Goal: Information Seeking & Learning: Learn about a topic

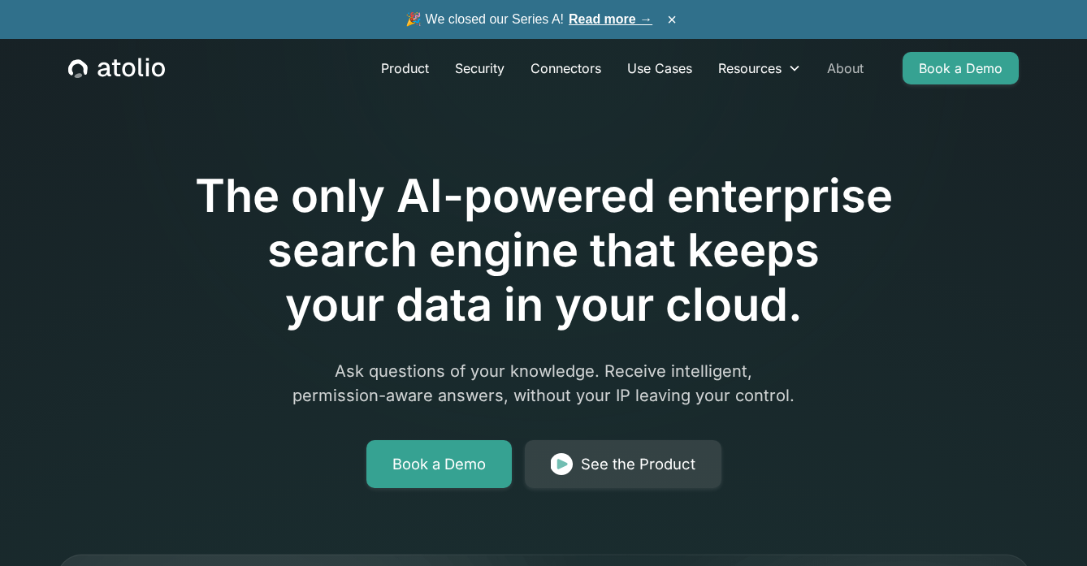
click at [855, 73] on link "About" at bounding box center [845, 68] width 63 height 32
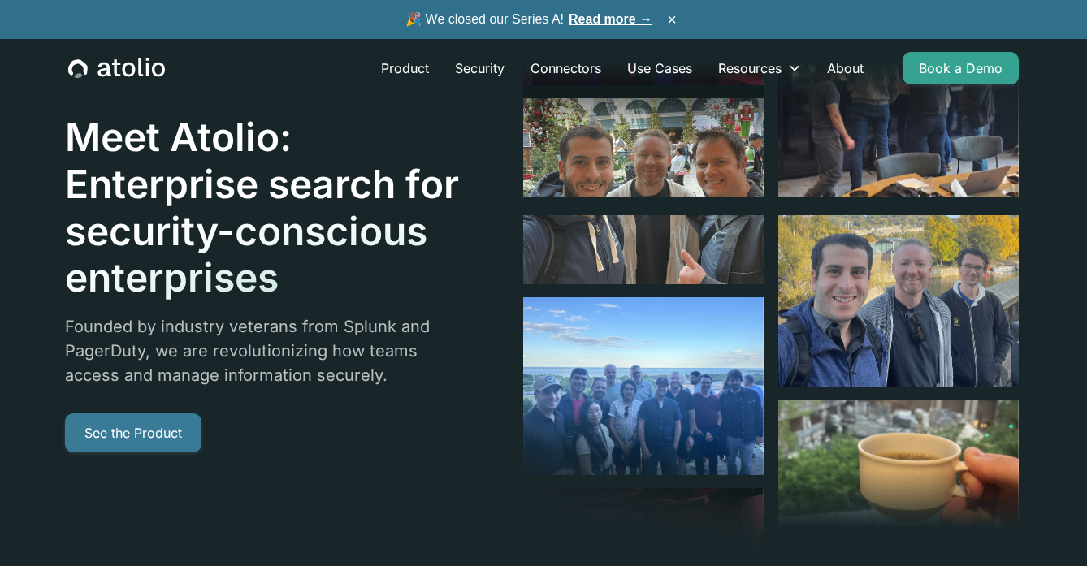
click at [149, 428] on link "See the Product" at bounding box center [133, 432] width 136 height 39
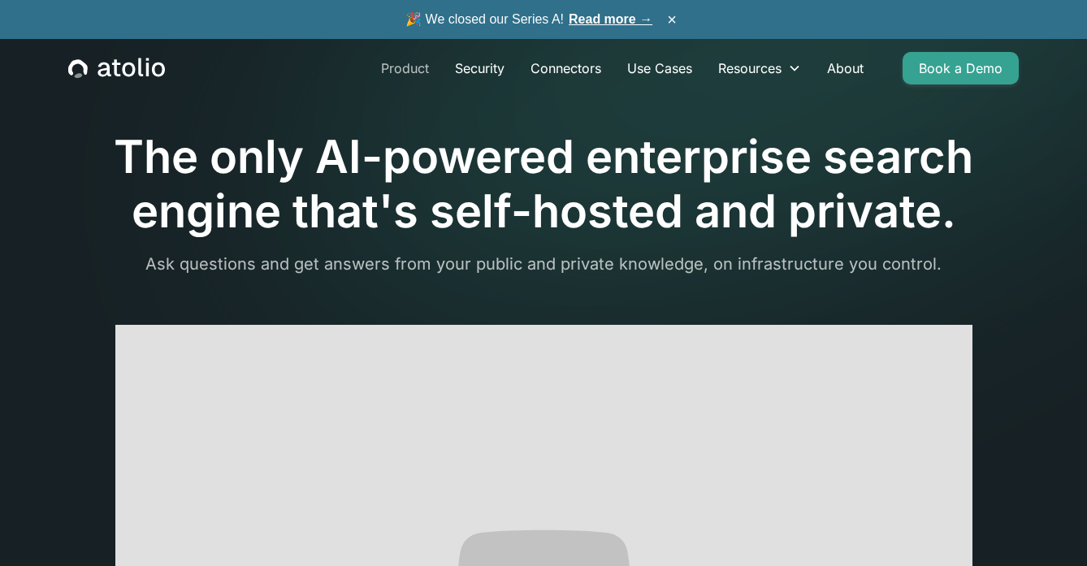
click at [408, 71] on link "Product" at bounding box center [405, 68] width 74 height 32
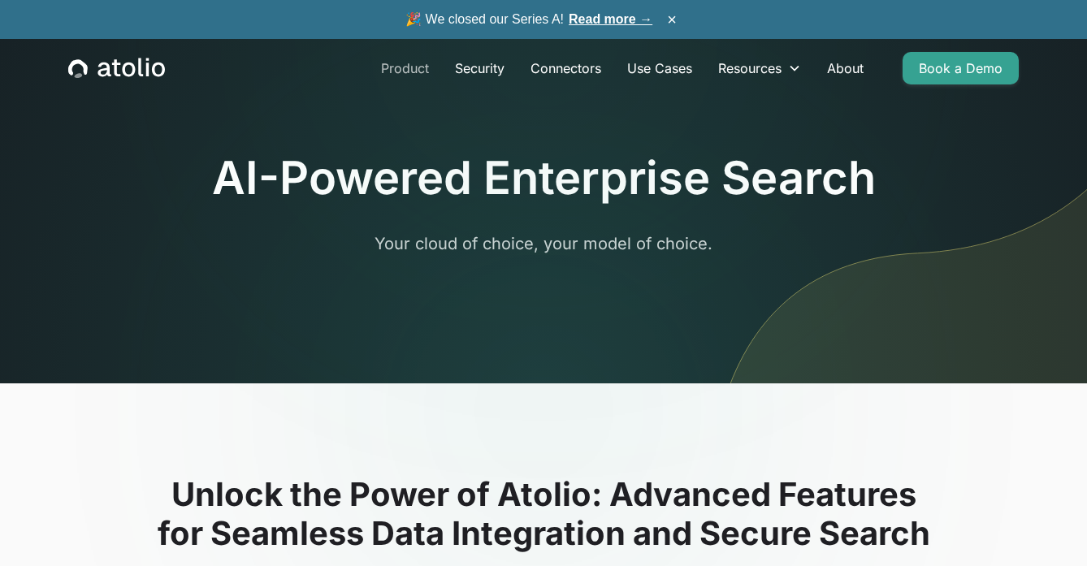
click at [405, 71] on link "Product" at bounding box center [405, 68] width 74 height 32
click at [478, 71] on link "Security" at bounding box center [480, 68] width 76 height 32
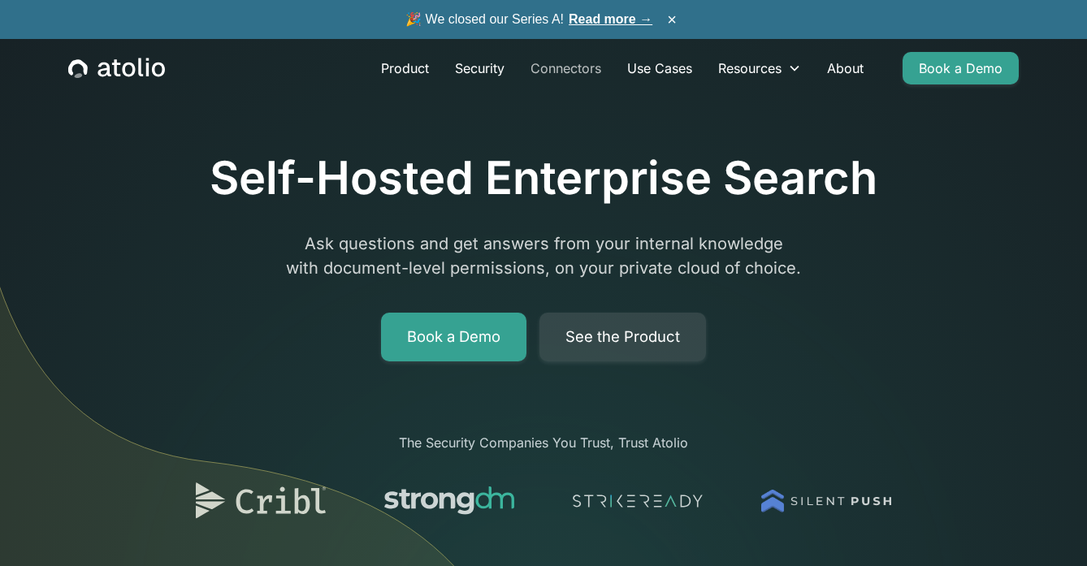
click at [553, 67] on link "Connectors" at bounding box center [565, 68] width 97 height 32
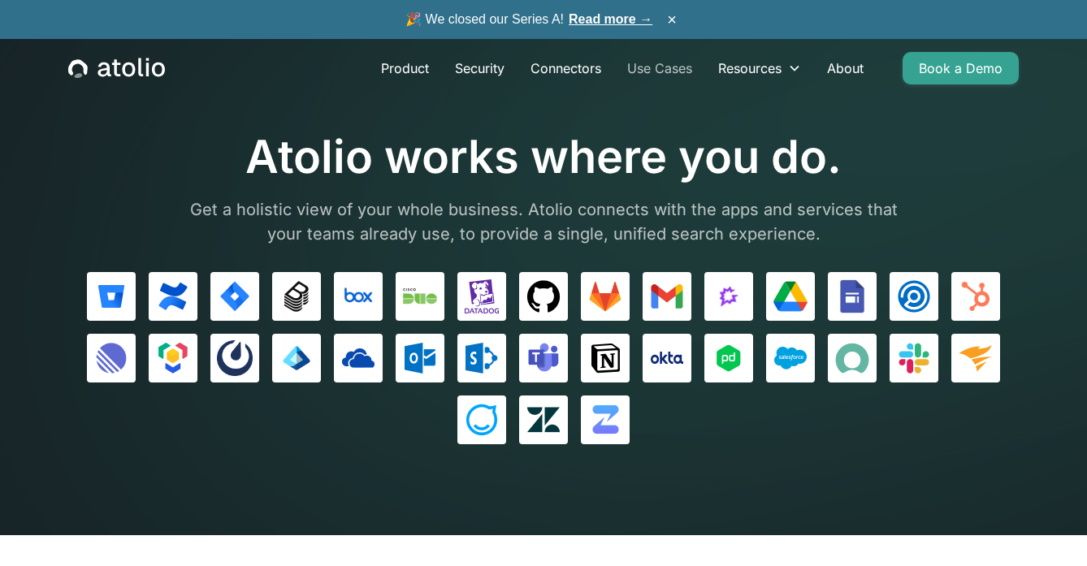
click at [651, 73] on link "Use Cases" at bounding box center [659, 68] width 91 height 32
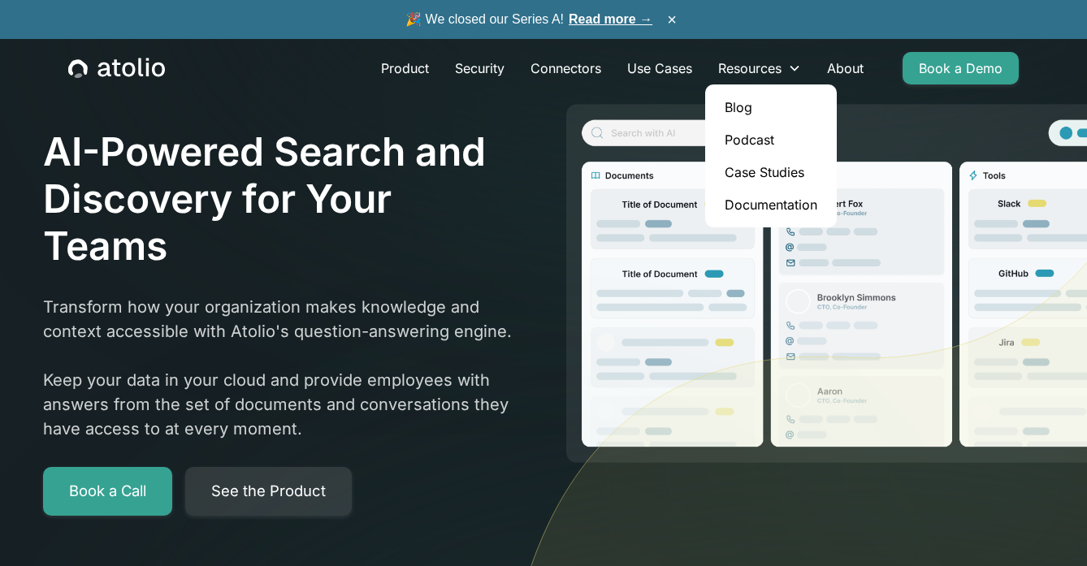
click at [738, 107] on link "Blog" at bounding box center [770, 107] width 119 height 32
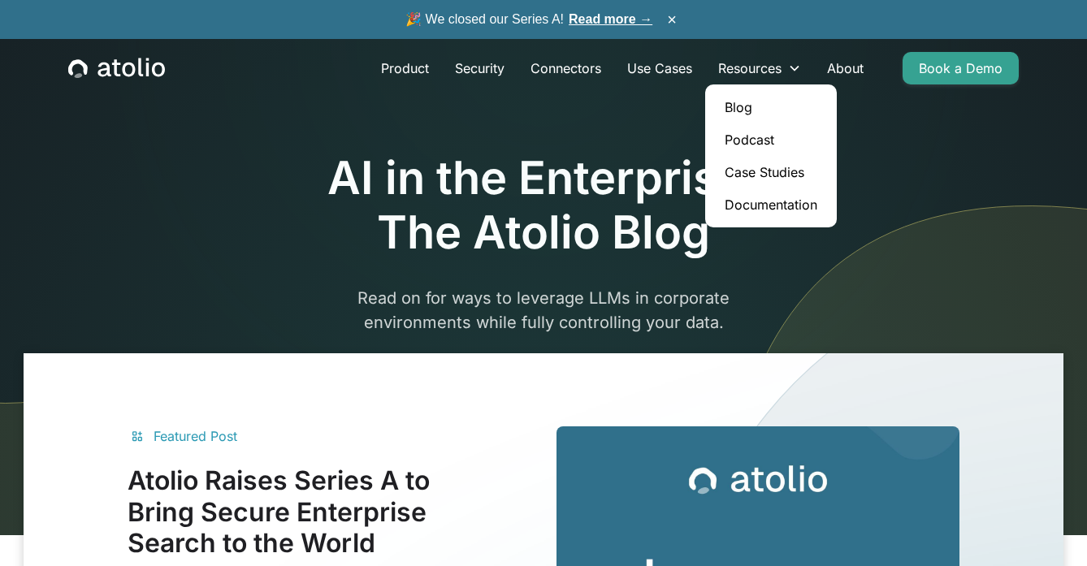
click at [756, 139] on link "Podcast" at bounding box center [770, 139] width 119 height 32
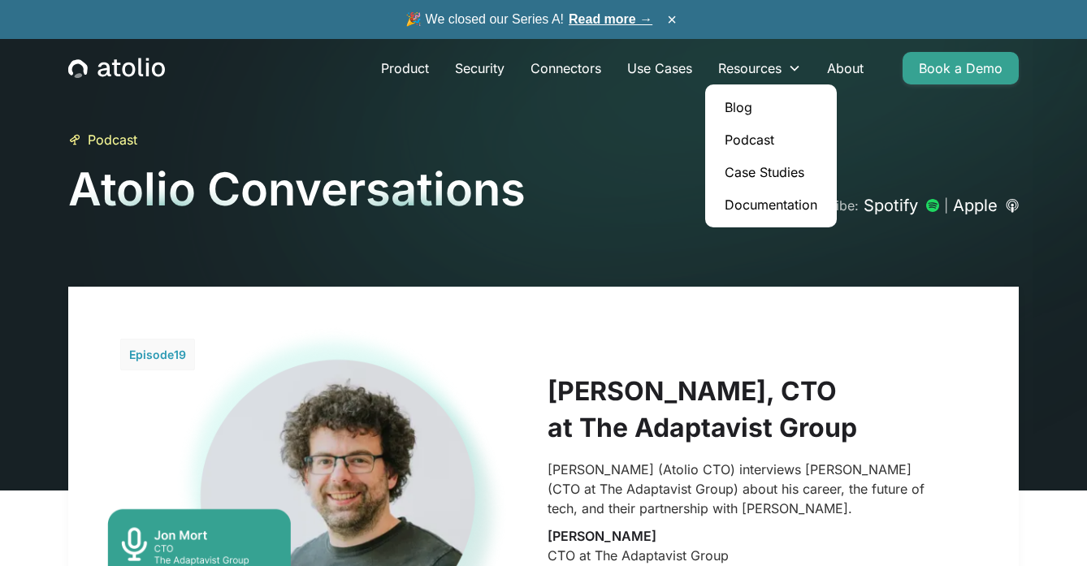
click at [770, 167] on link "Case Studies" at bounding box center [770, 172] width 119 height 32
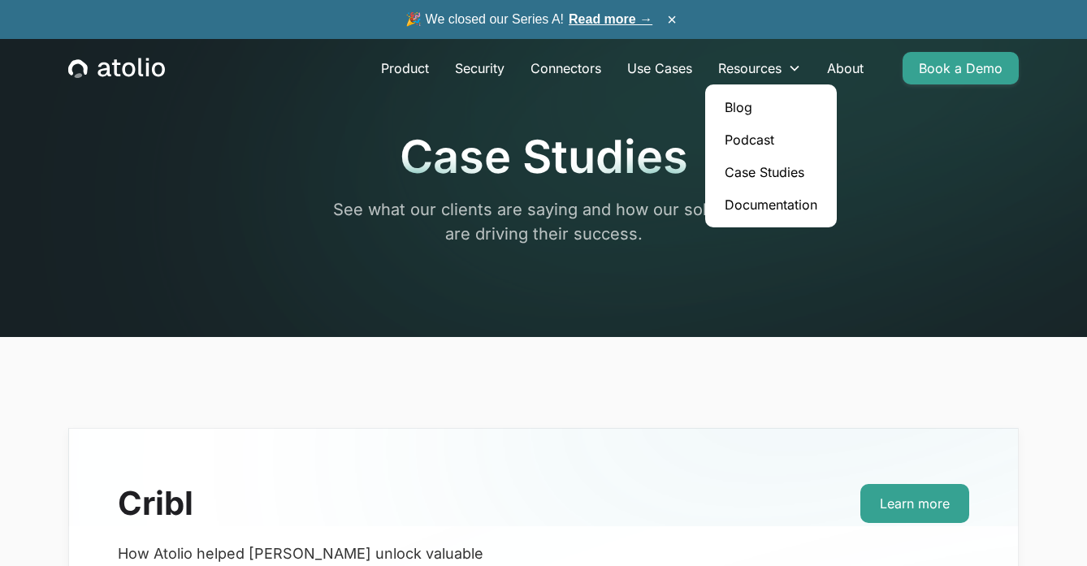
click at [771, 206] on link "Documentation" at bounding box center [770, 204] width 119 height 32
click at [405, 72] on link "Product" at bounding box center [405, 68] width 74 height 32
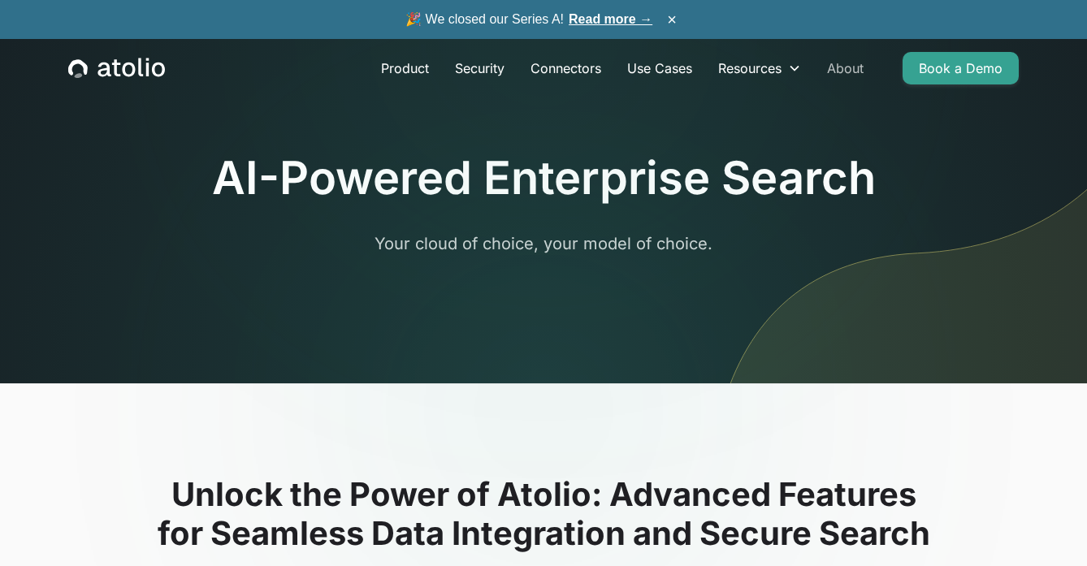
click at [845, 69] on link "About" at bounding box center [845, 68] width 63 height 32
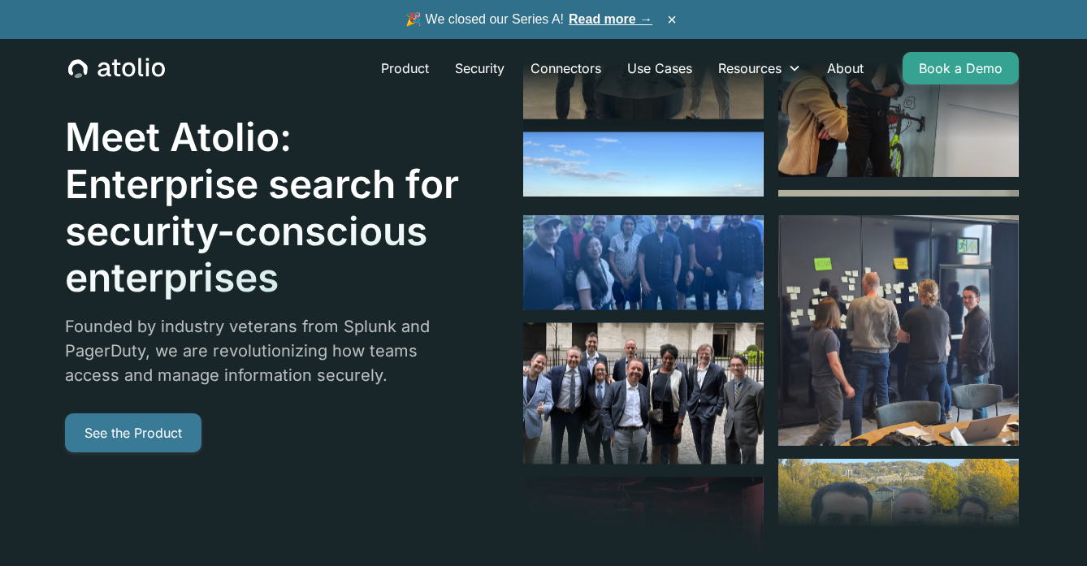
click at [130, 431] on link "See the Product" at bounding box center [133, 432] width 136 height 39
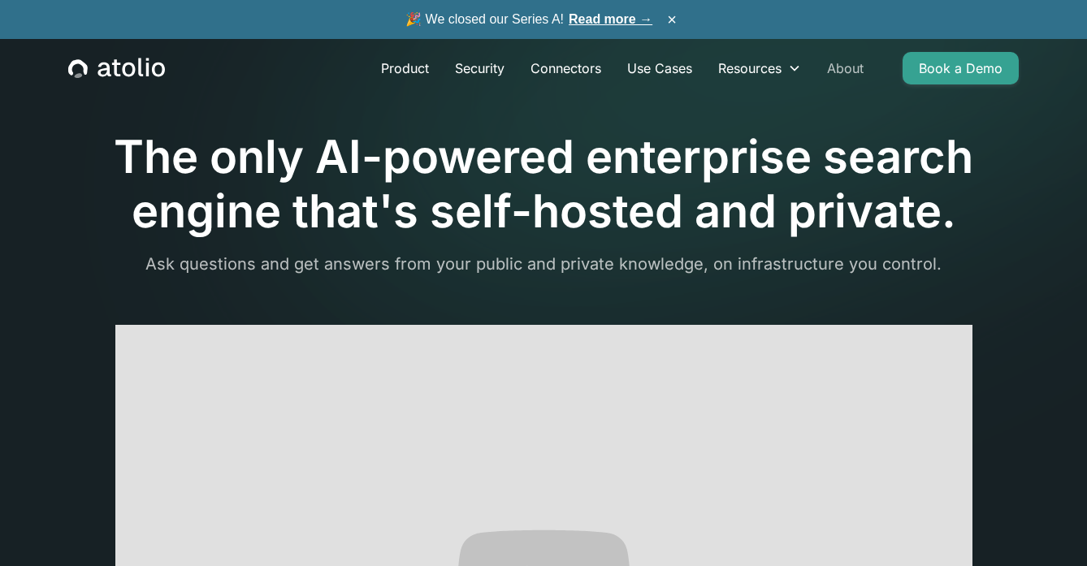
click at [851, 67] on link "About" at bounding box center [845, 68] width 63 height 32
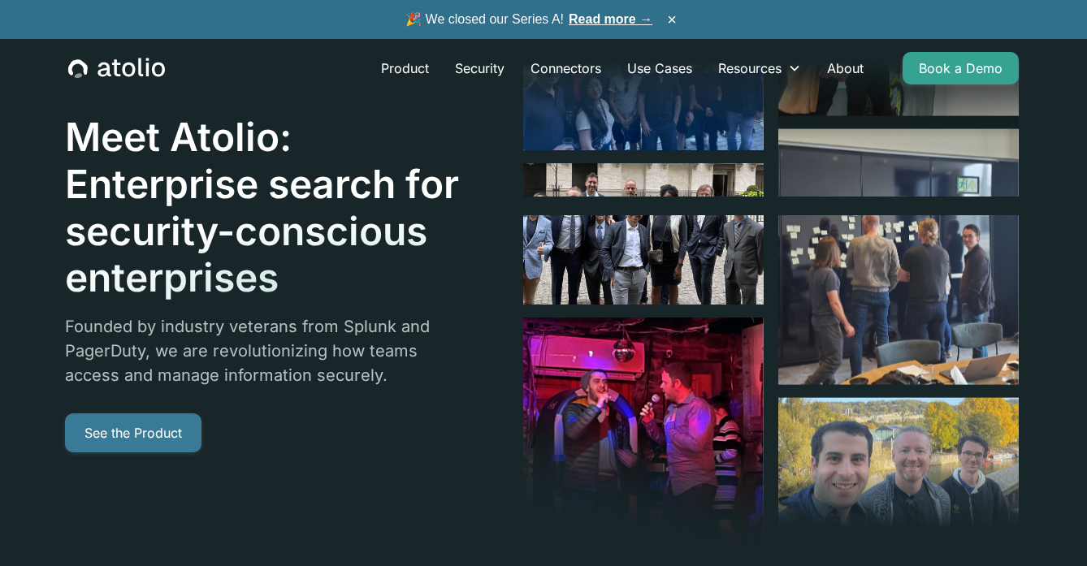
click at [128, 432] on link "See the Product" at bounding box center [133, 432] width 136 height 39
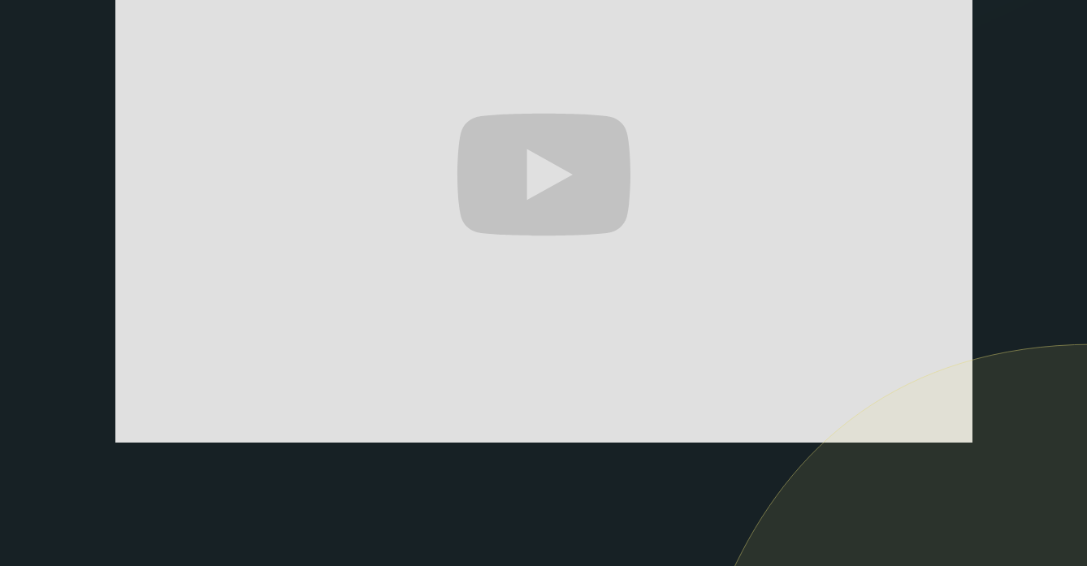
scroll to position [413, 0]
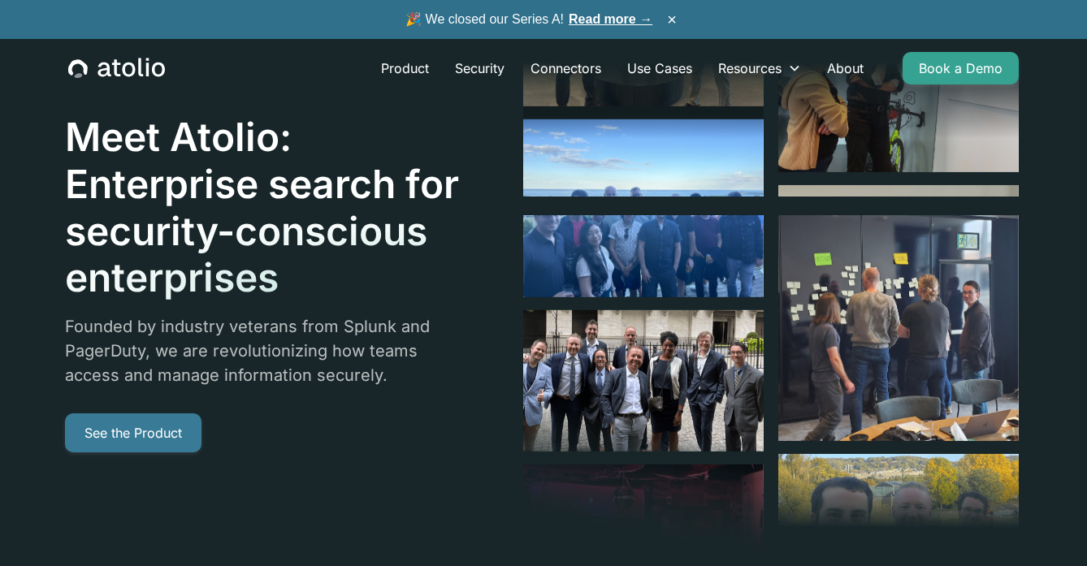
click at [131, 430] on link "See the Product" at bounding box center [133, 432] width 136 height 39
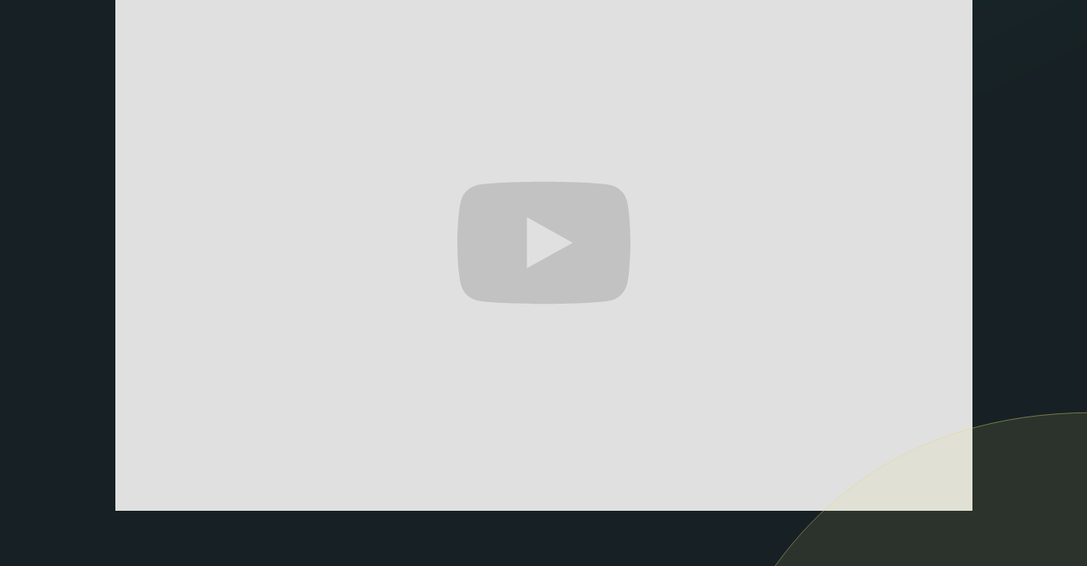
scroll to position [388, 0]
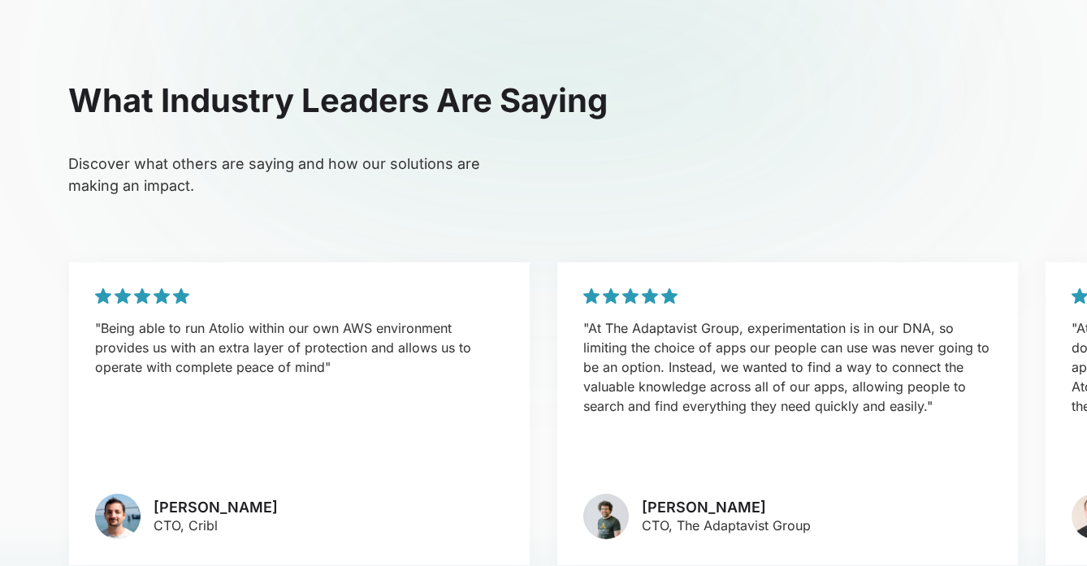
scroll to position [3534, 0]
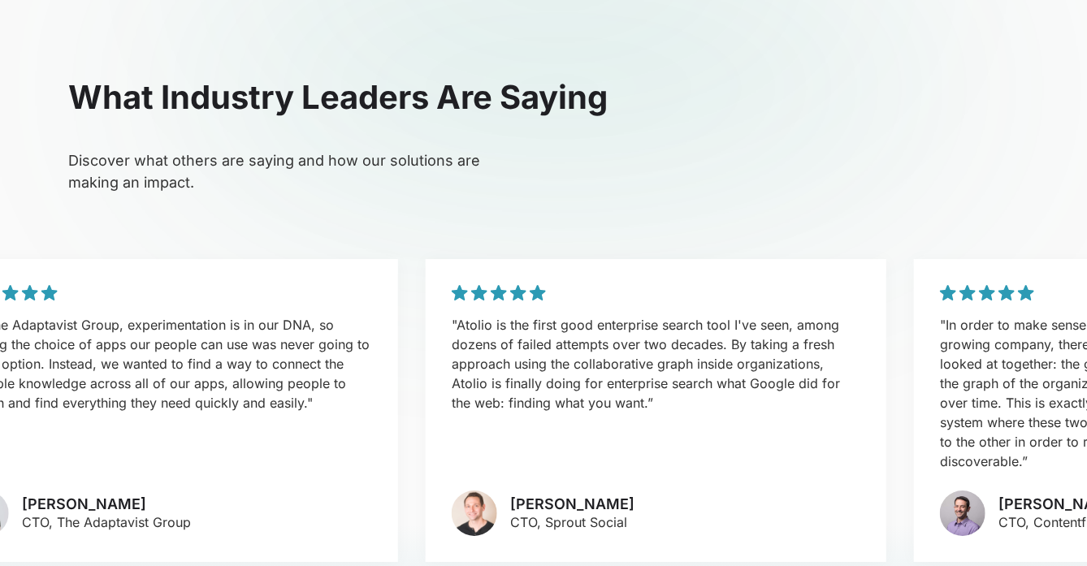
click at [136, 315] on p ""At The Adaptavist Group, experimentation is in our DNA, so limiting the choice…" at bounding box center [167, 363] width 408 height 97
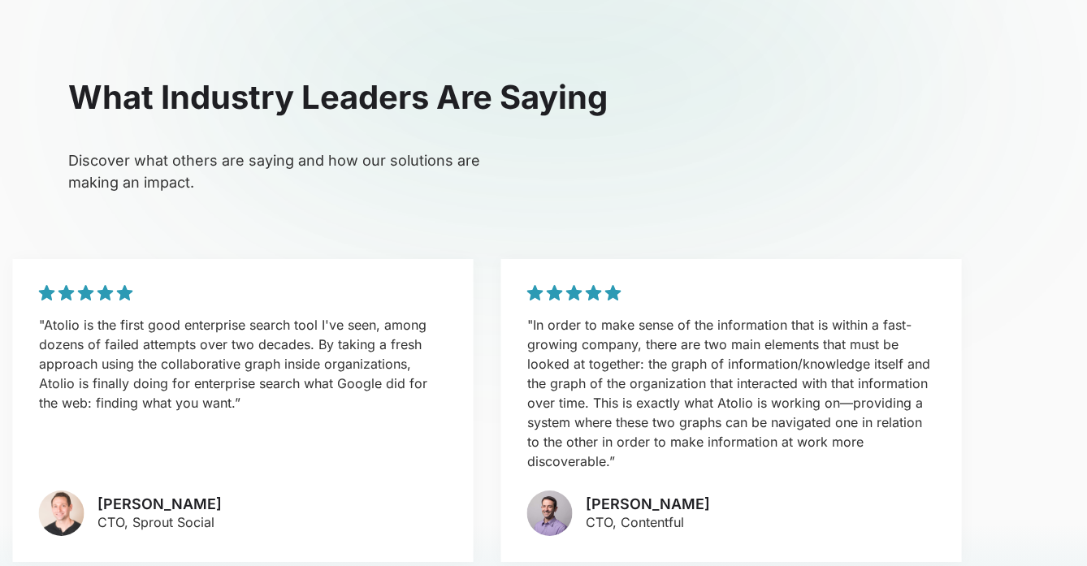
click at [350, 347] on div ""Atolio is the first good enterprise search tool I've seen, among dozens of fai…" at bounding box center [243, 410] width 460 height 303
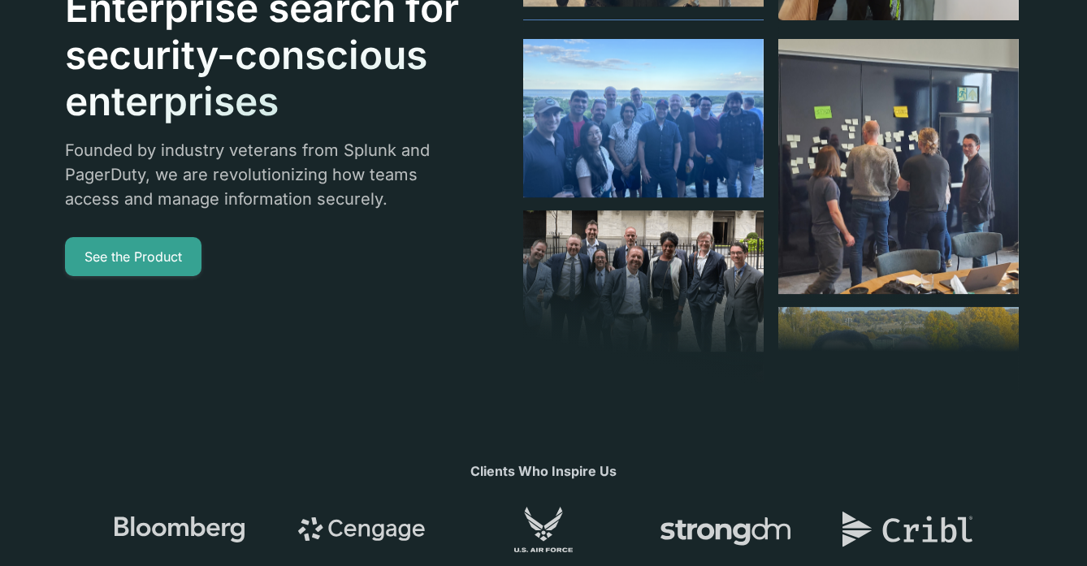
scroll to position [0, 0]
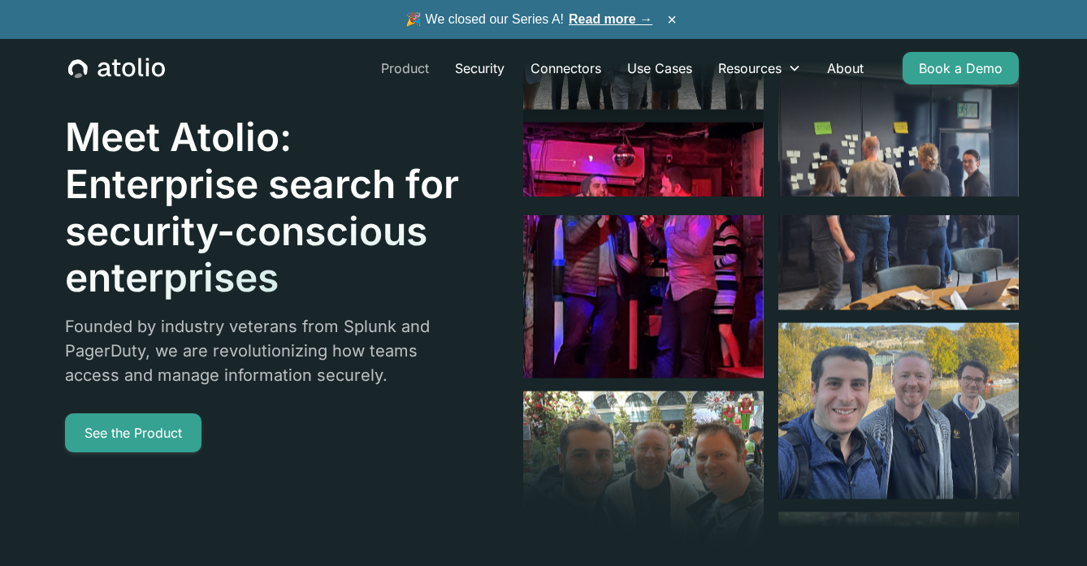
click at [405, 71] on link "Product" at bounding box center [405, 68] width 74 height 32
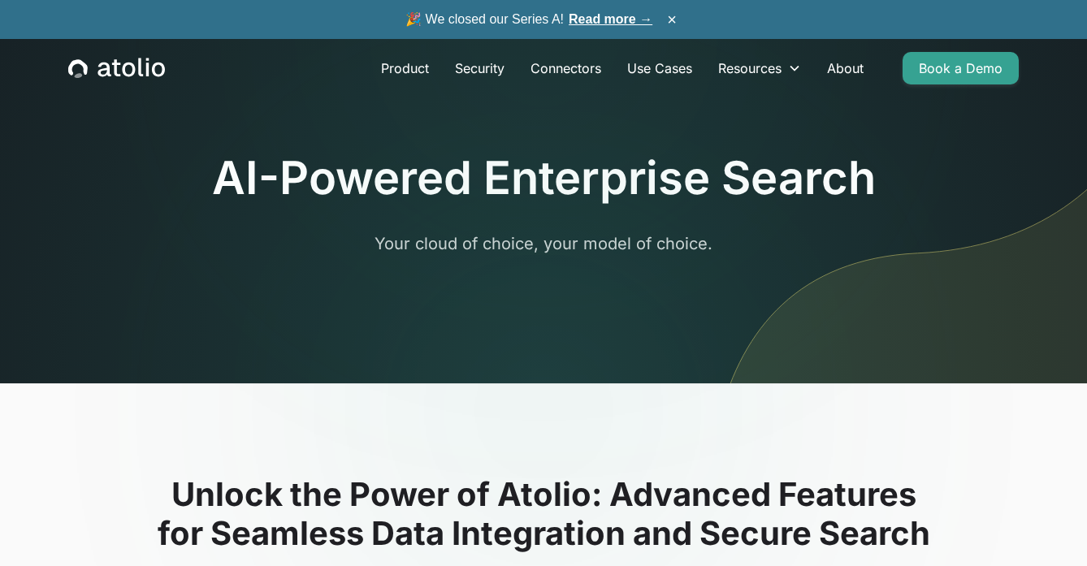
click at [126, 70] on icon "home" at bounding box center [116, 68] width 97 height 21
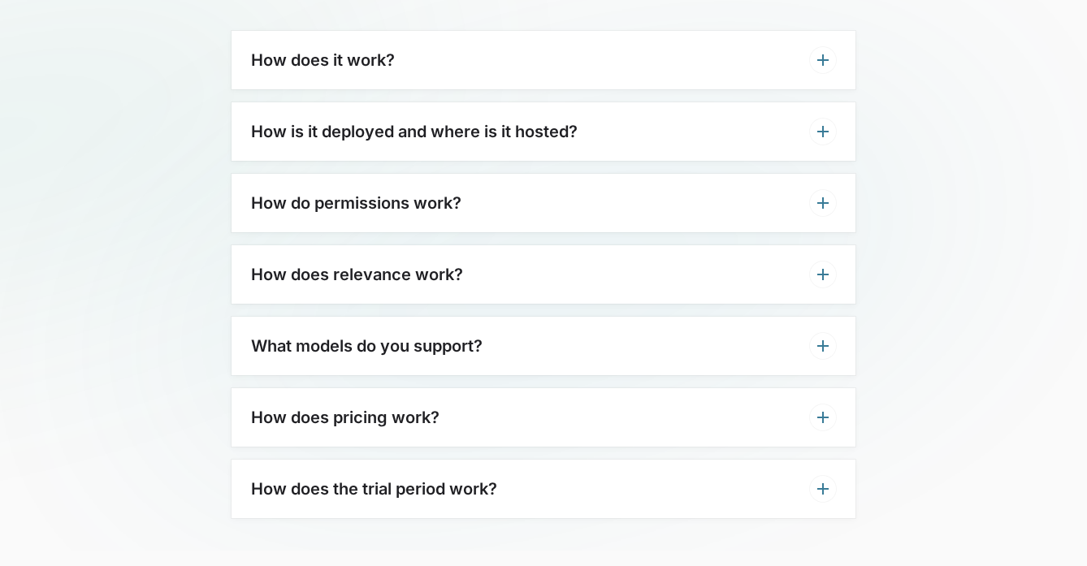
scroll to position [5014, 0]
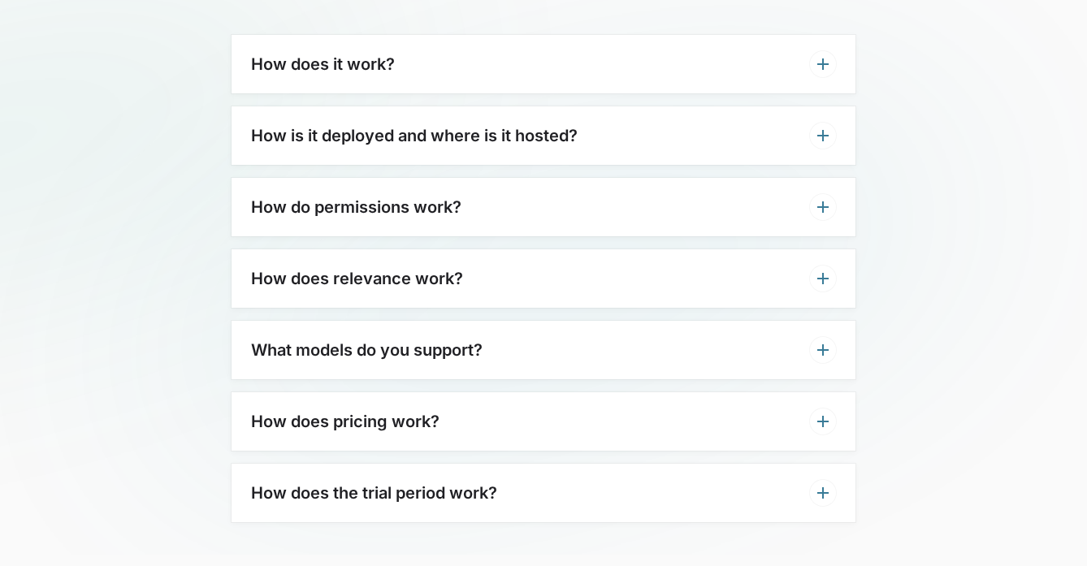
click at [822, 487] on icon at bounding box center [822, 492] width 11 height 11
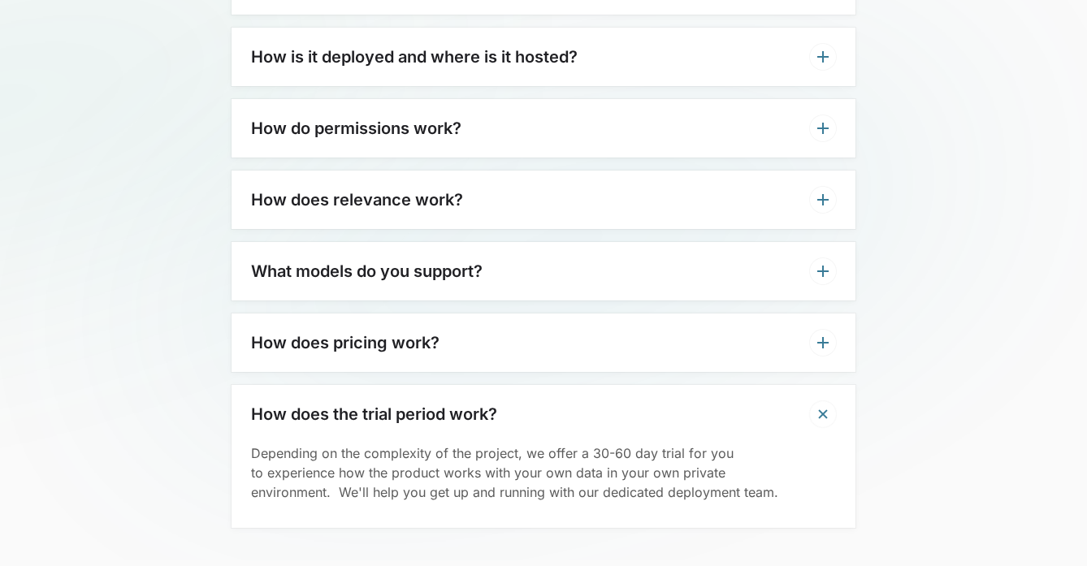
scroll to position [5101, 0]
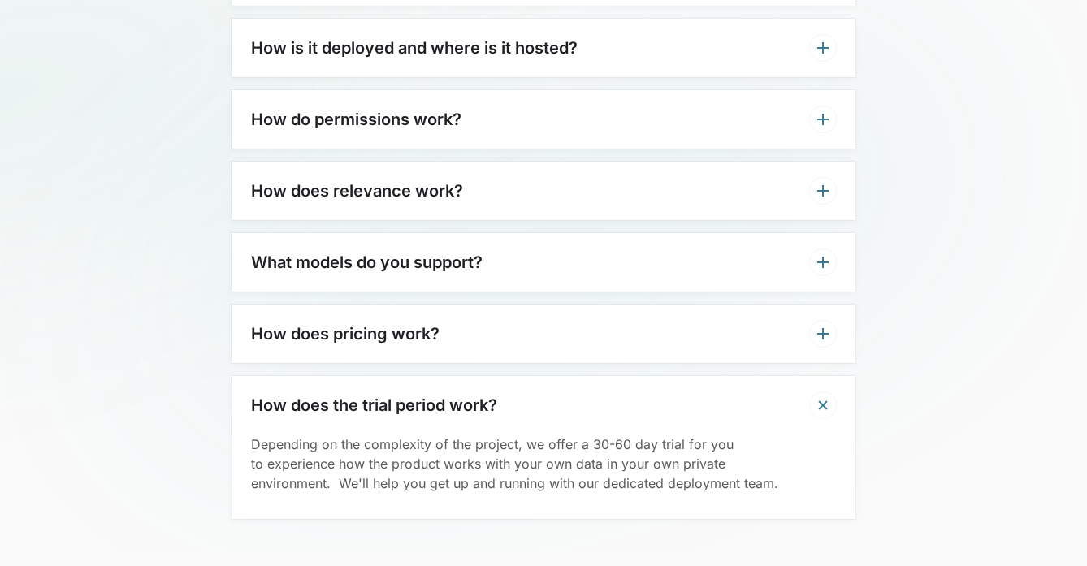
click at [823, 324] on icon at bounding box center [822, 333] width 19 height 19
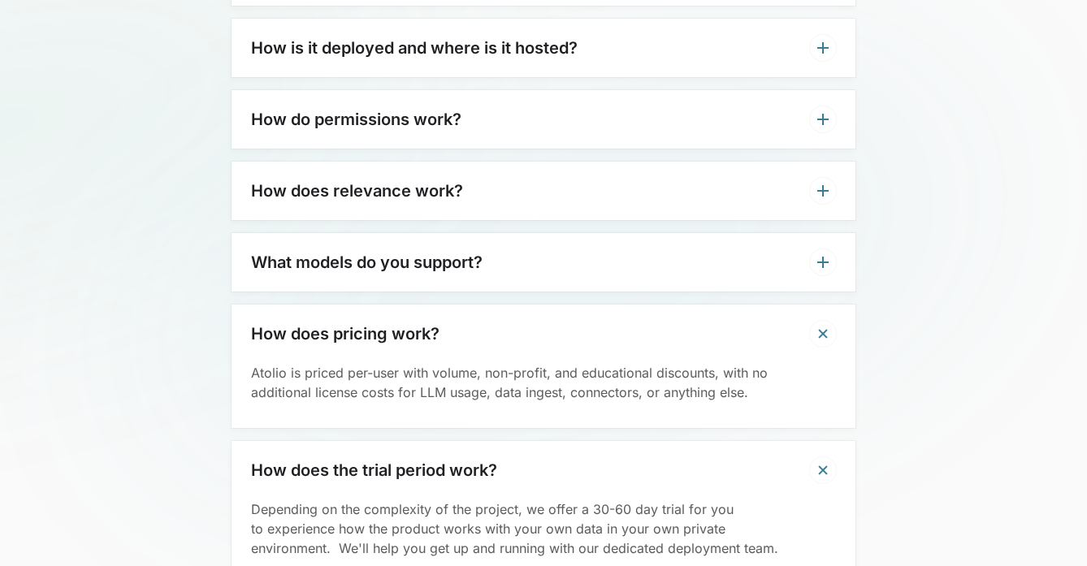
click at [824, 253] on icon at bounding box center [822, 262] width 19 height 19
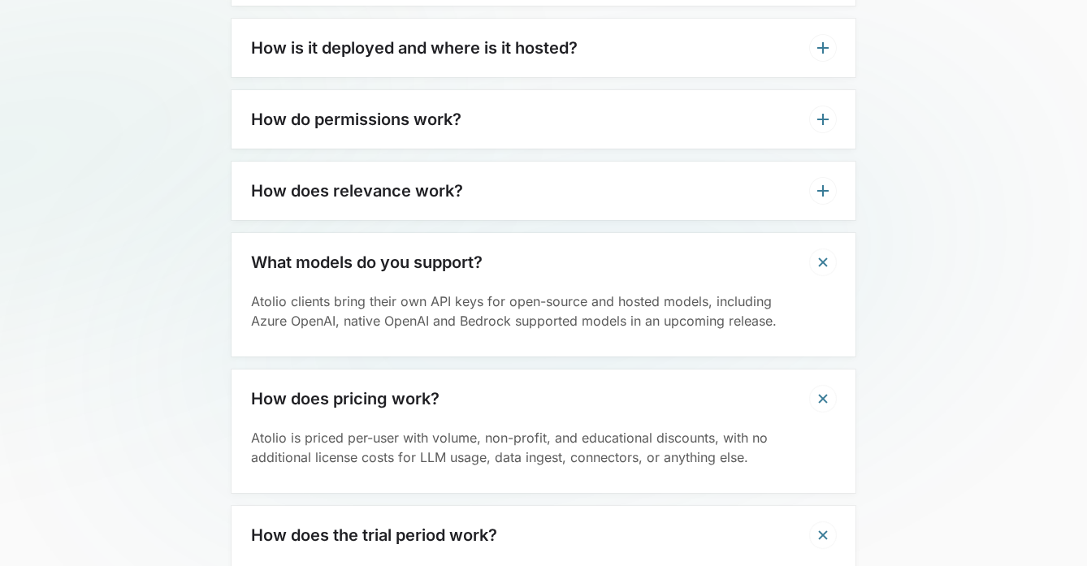
click at [824, 181] on icon at bounding box center [822, 190] width 19 height 19
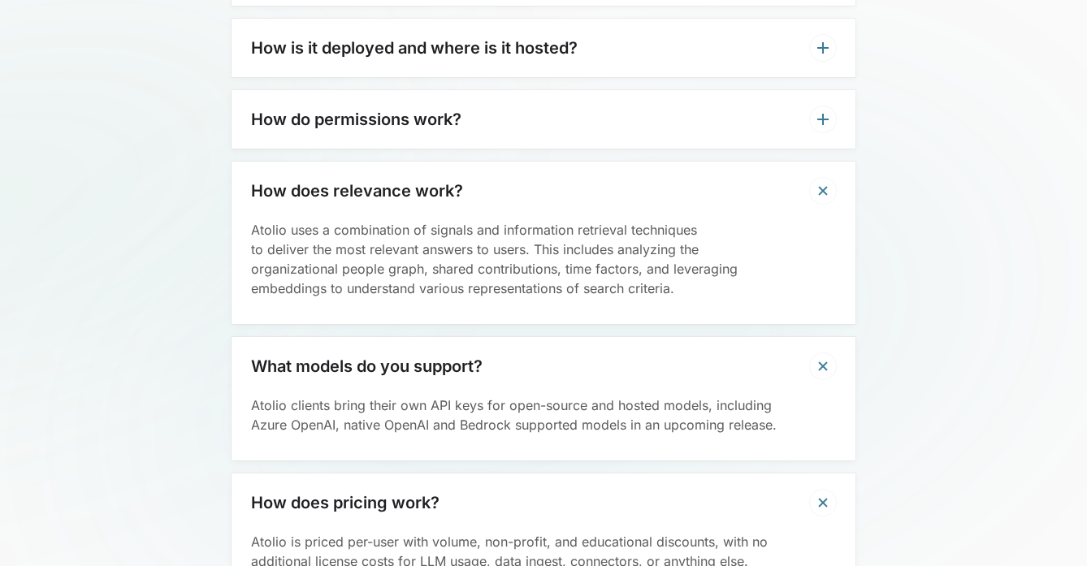
click at [823, 114] on icon at bounding box center [822, 119] width 11 height 11
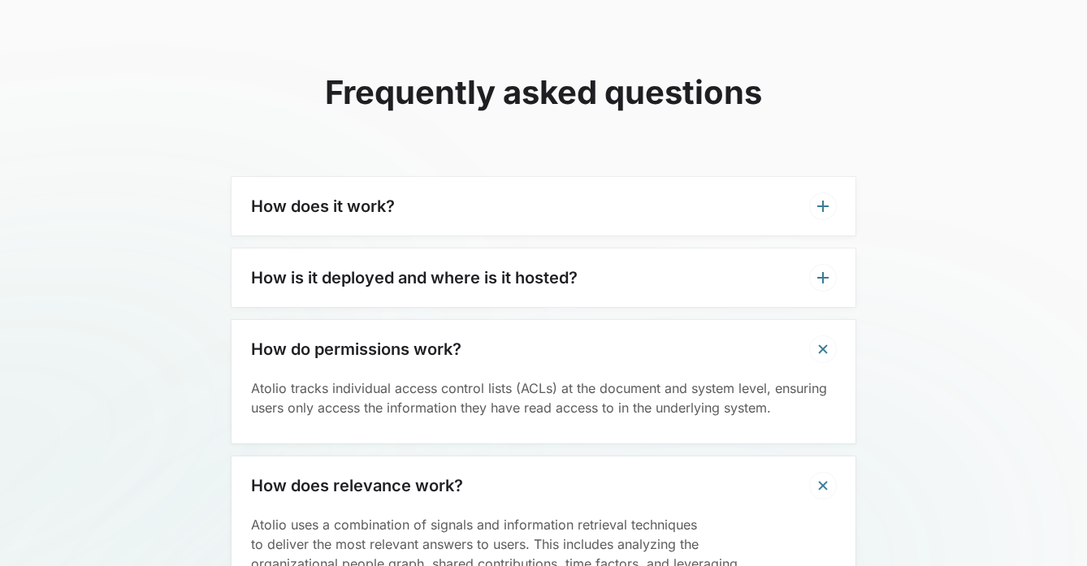
scroll to position [4906, 0]
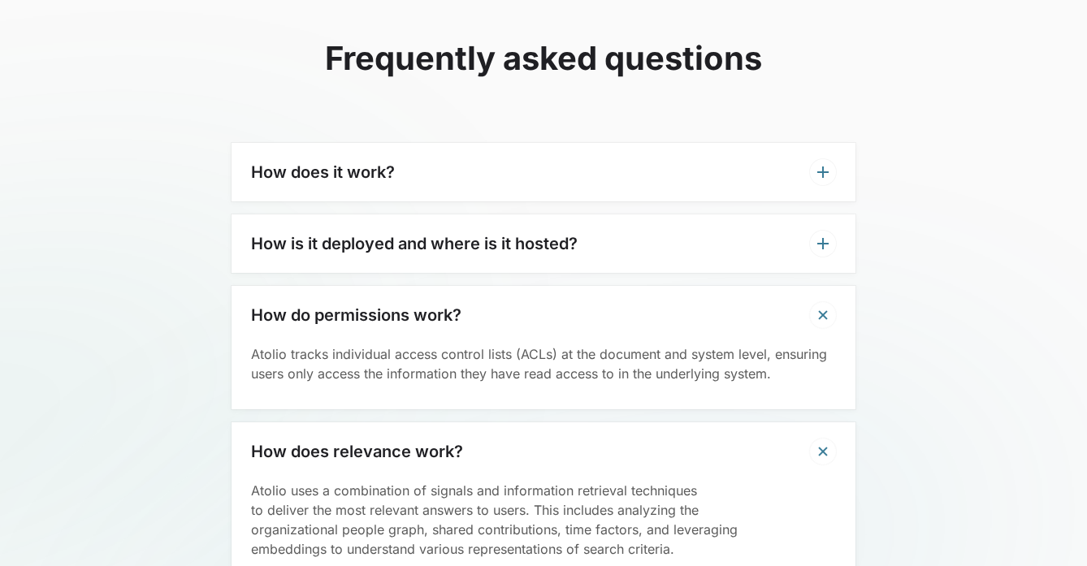
click at [824, 238] on icon at bounding box center [822, 243] width 11 height 11
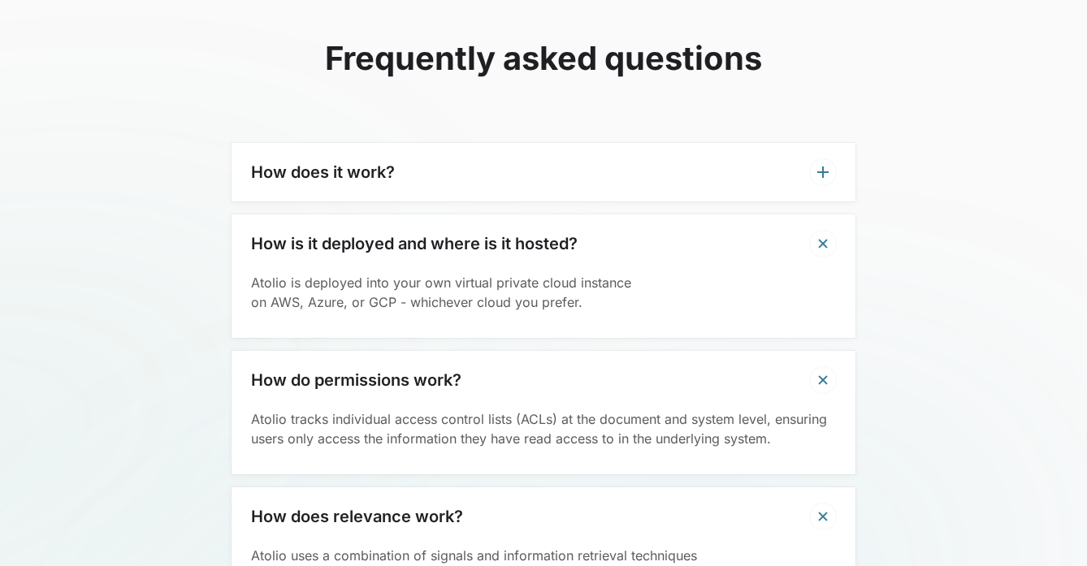
click at [823, 166] on icon at bounding box center [822, 171] width 11 height 11
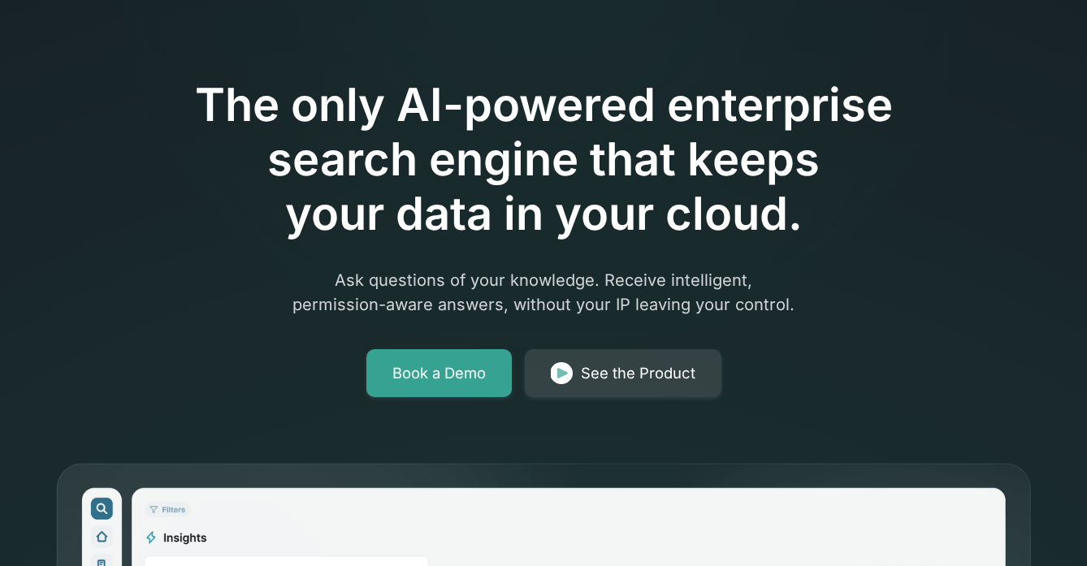
scroll to position [0, 0]
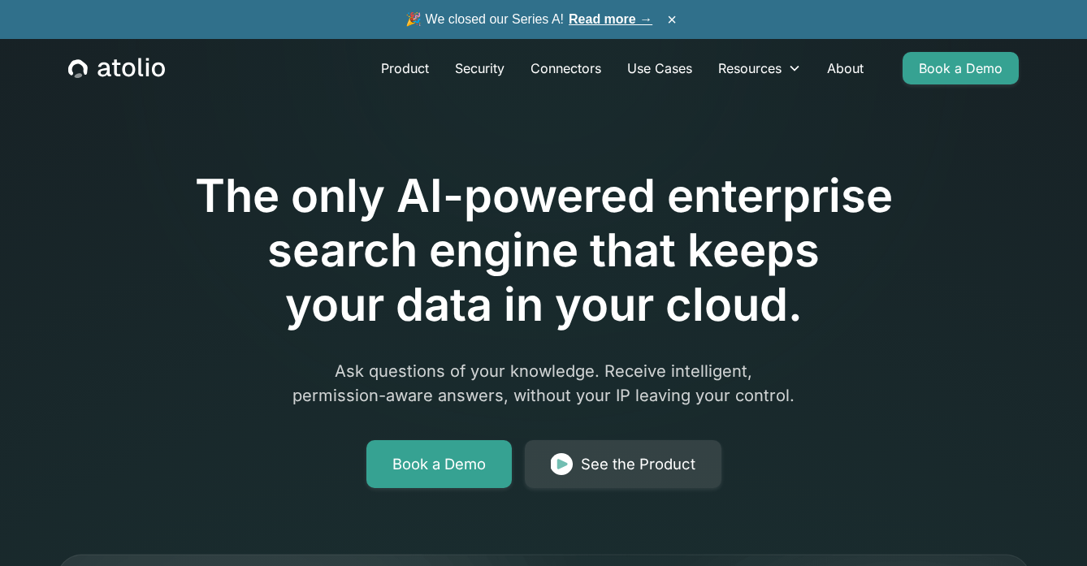
click at [132, 65] on icon "home" at bounding box center [128, 70] width 13 height 15
click at [405, 72] on link "Product" at bounding box center [405, 68] width 74 height 32
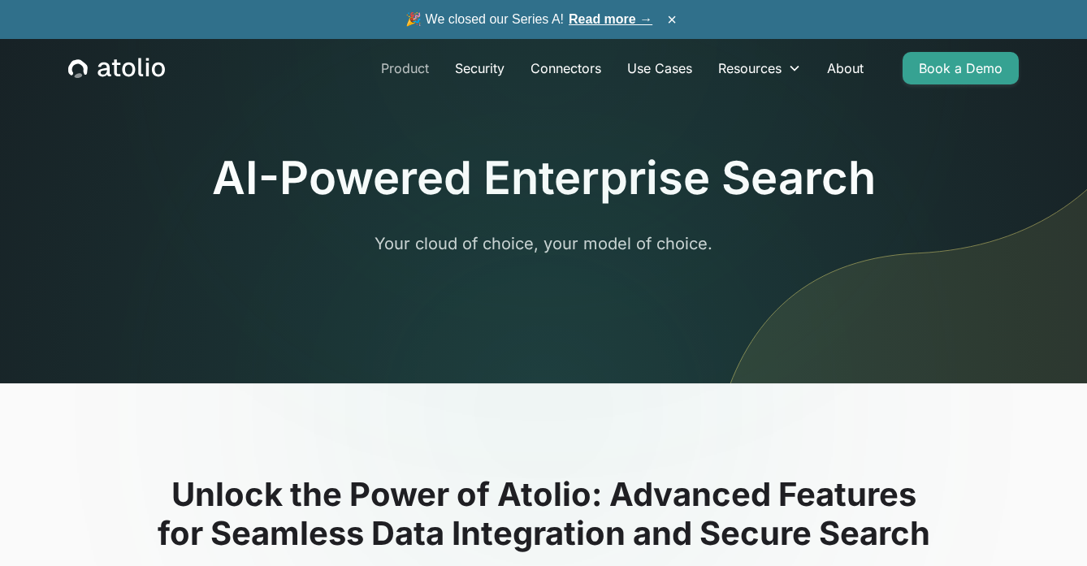
click at [404, 67] on link "Product" at bounding box center [405, 68] width 74 height 32
click at [479, 70] on link "Security" at bounding box center [480, 68] width 76 height 32
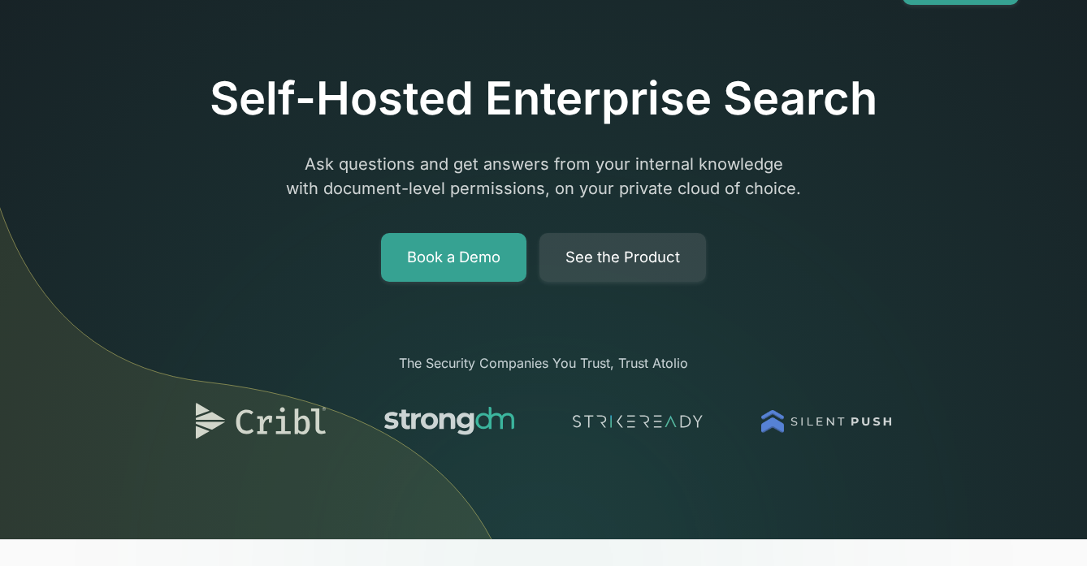
scroll to position [47, 0]
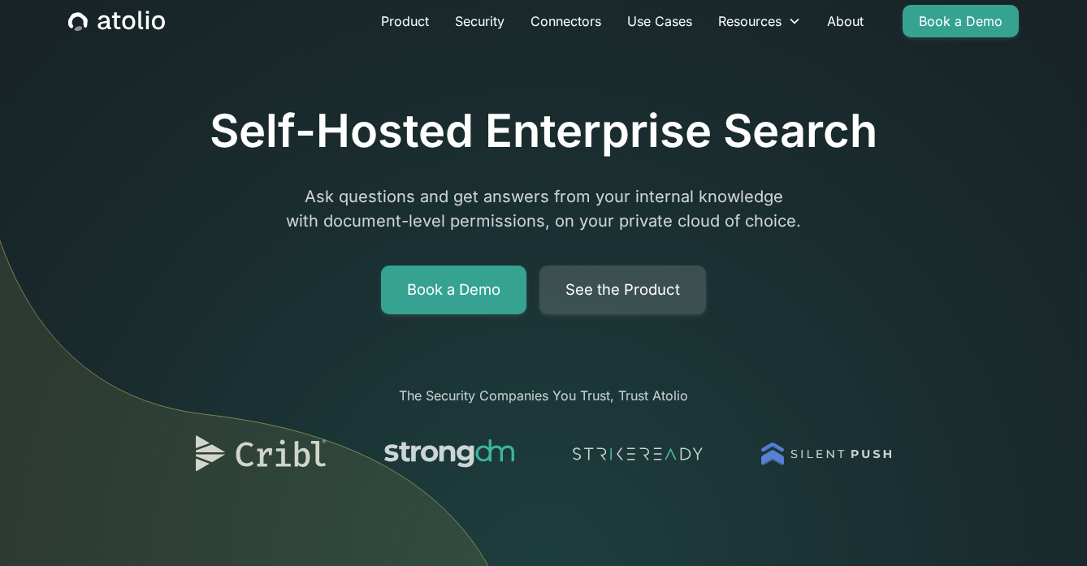
click at [600, 287] on link "See the Product" at bounding box center [622, 290] width 166 height 49
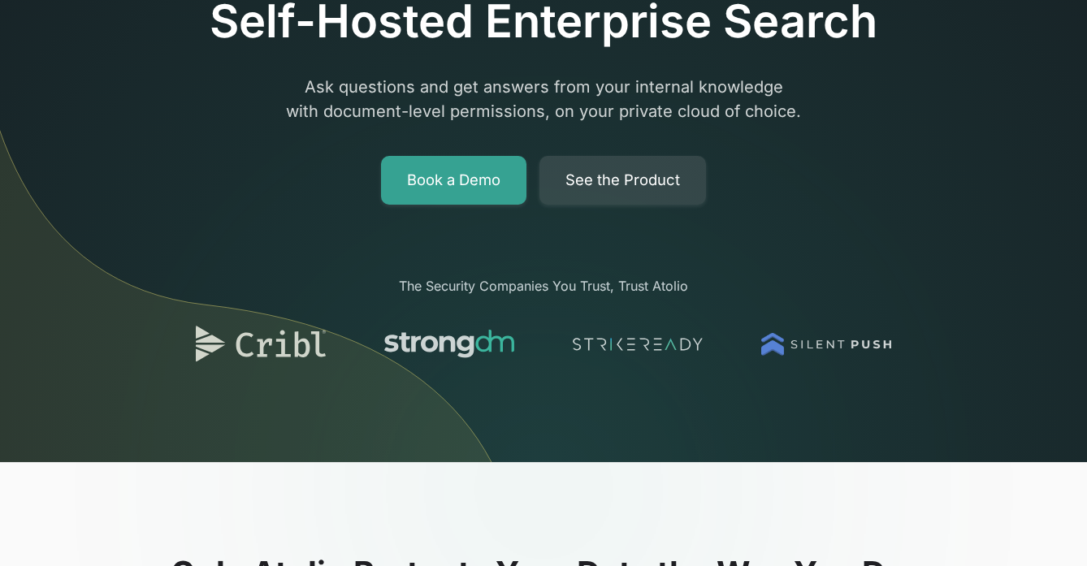
scroll to position [0, 0]
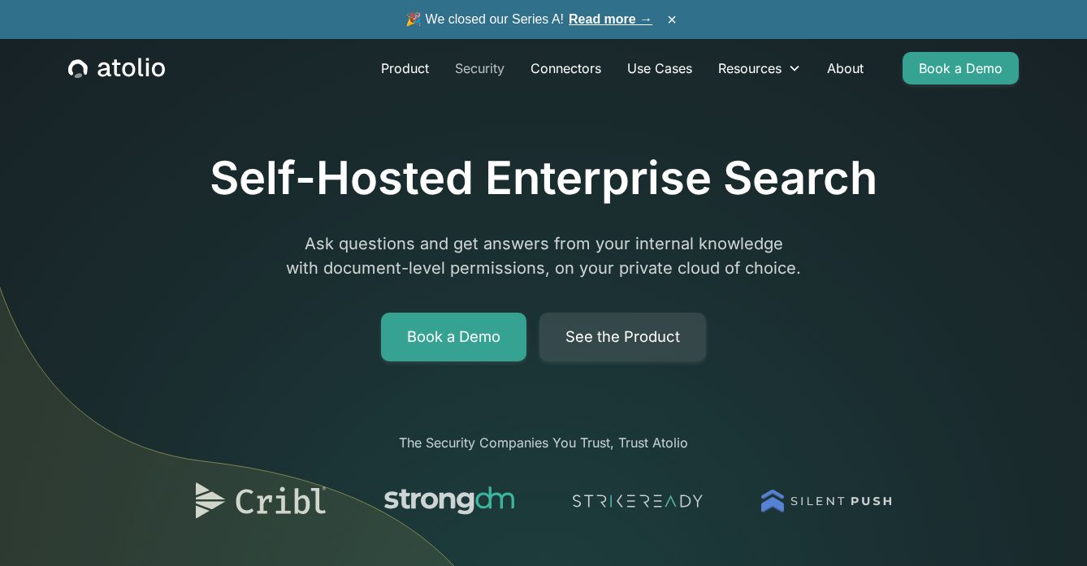
click at [483, 69] on link "Security" at bounding box center [480, 68] width 76 height 32
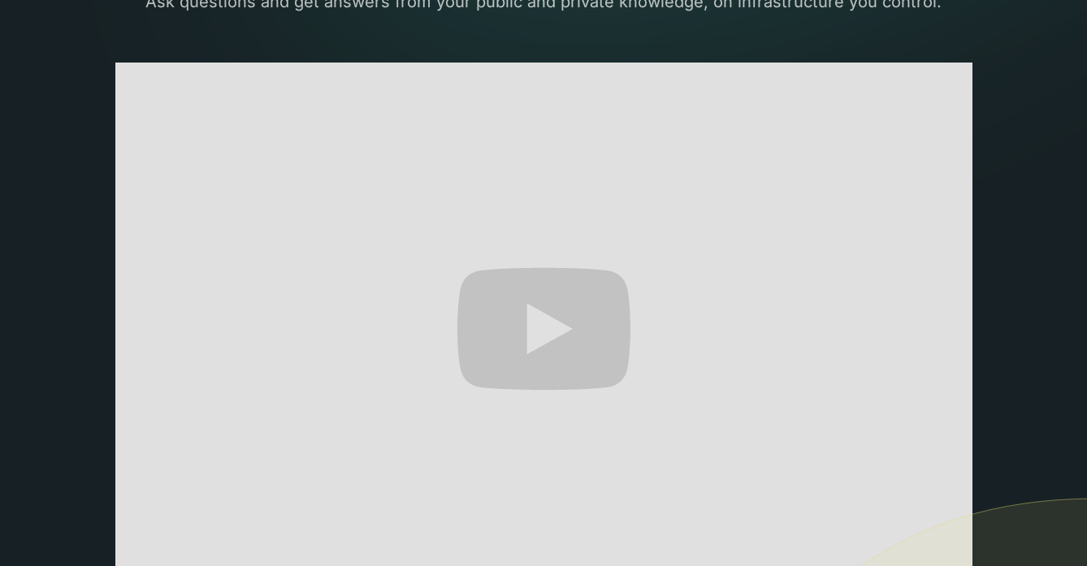
scroll to position [292, 0]
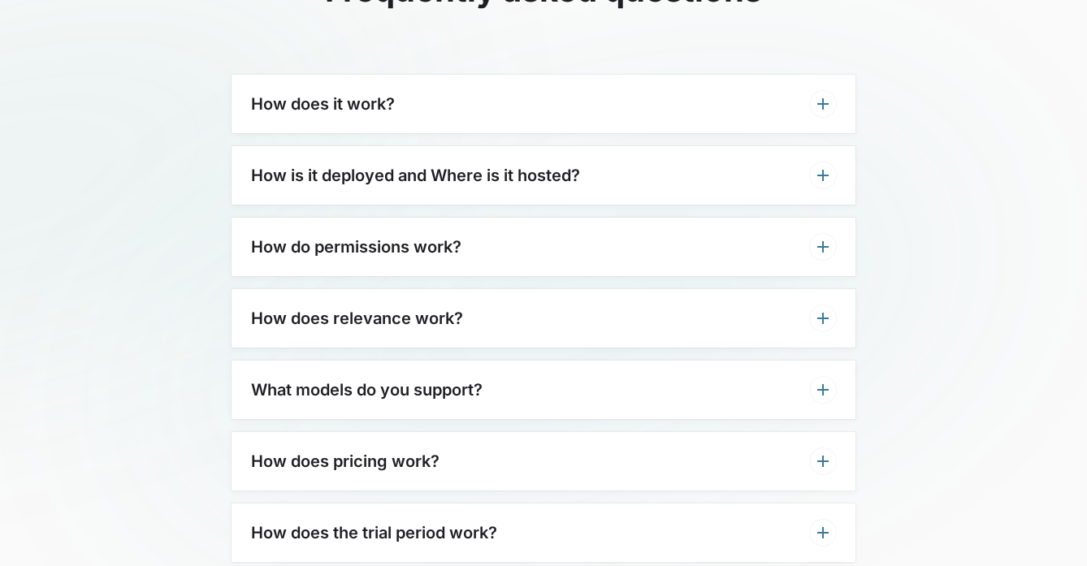
scroll to position [3865, 0]
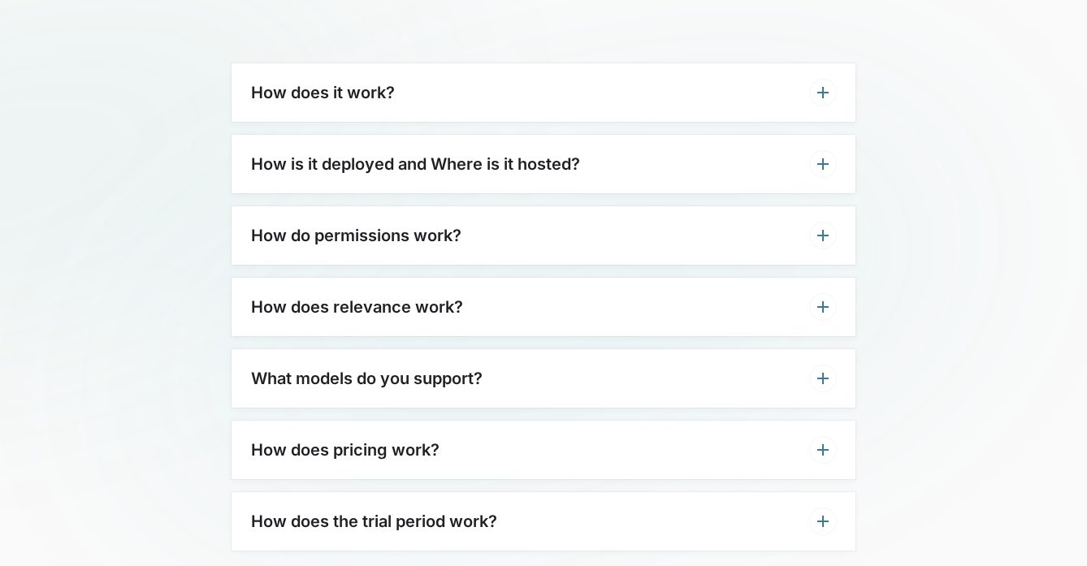
click at [823, 91] on icon at bounding box center [822, 92] width 19 height 19
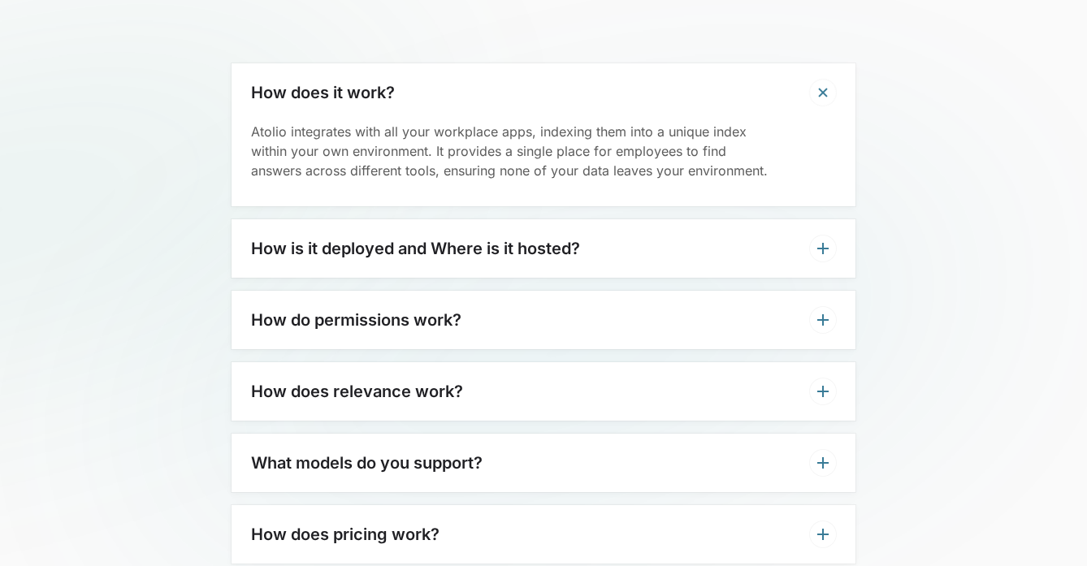
click at [821, 248] on icon at bounding box center [822, 248] width 11 height 11
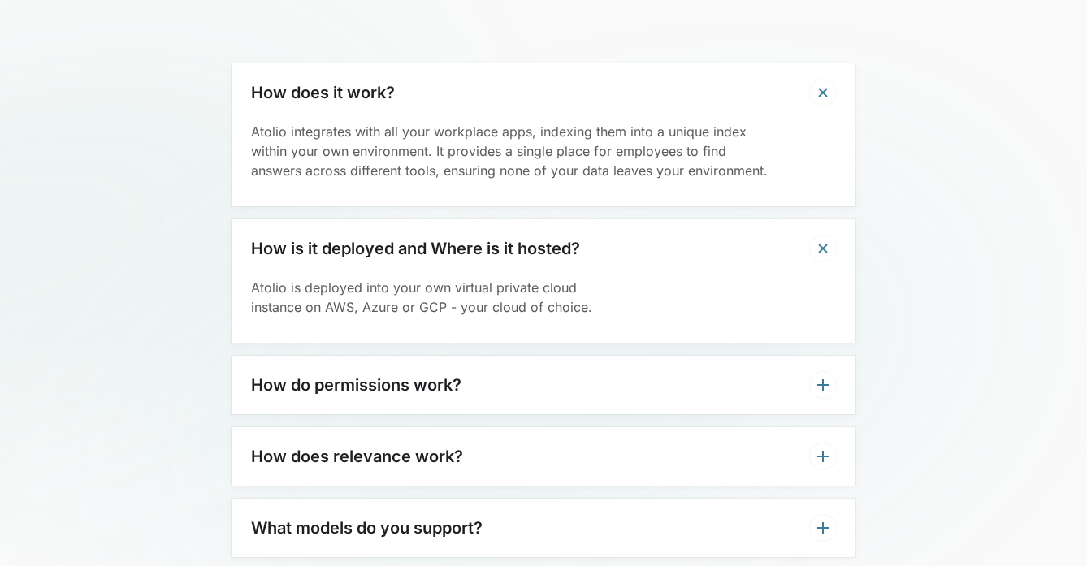
click at [827, 384] on icon at bounding box center [822, 384] width 11 height 11
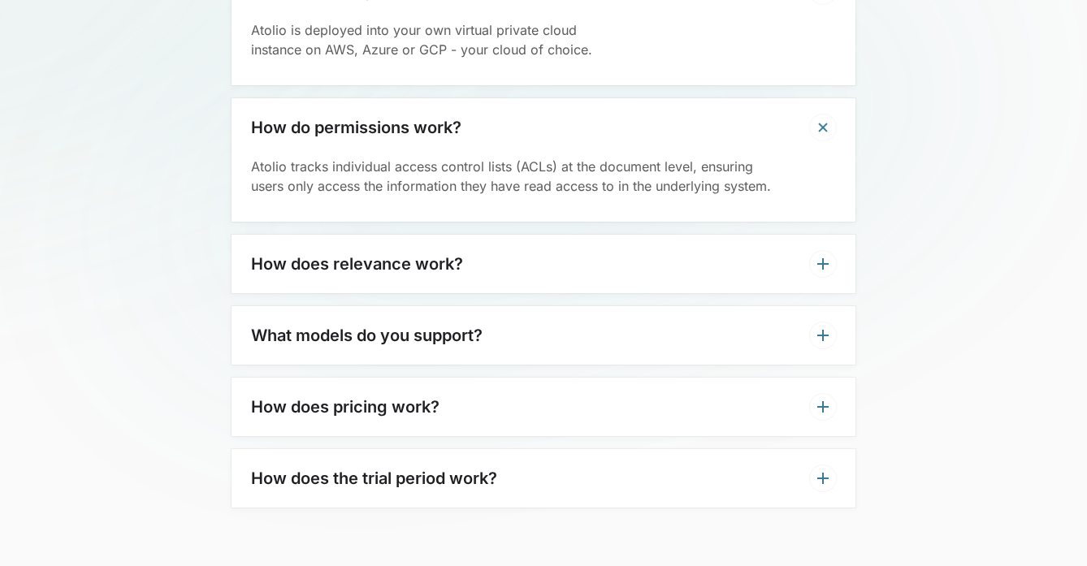
scroll to position [4133, 0]
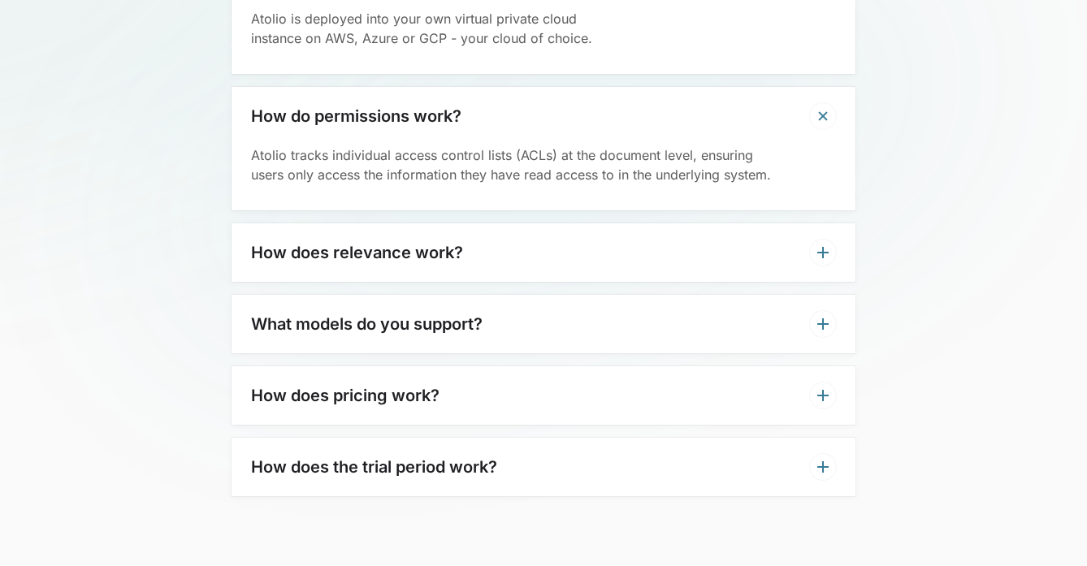
click at [825, 252] on icon at bounding box center [822, 252] width 11 height 11
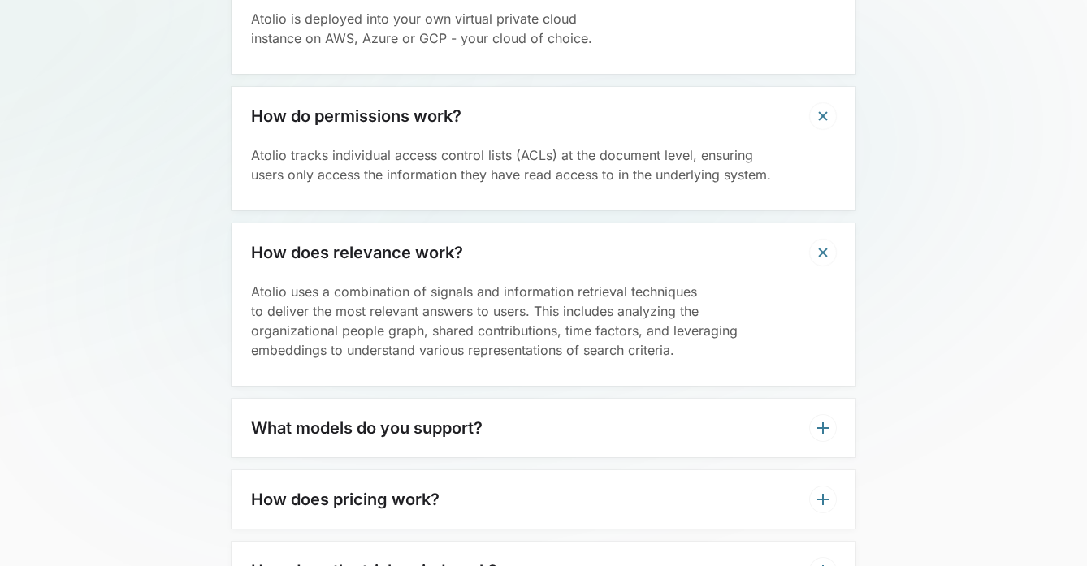
click at [821, 431] on icon at bounding box center [822, 427] width 19 height 19
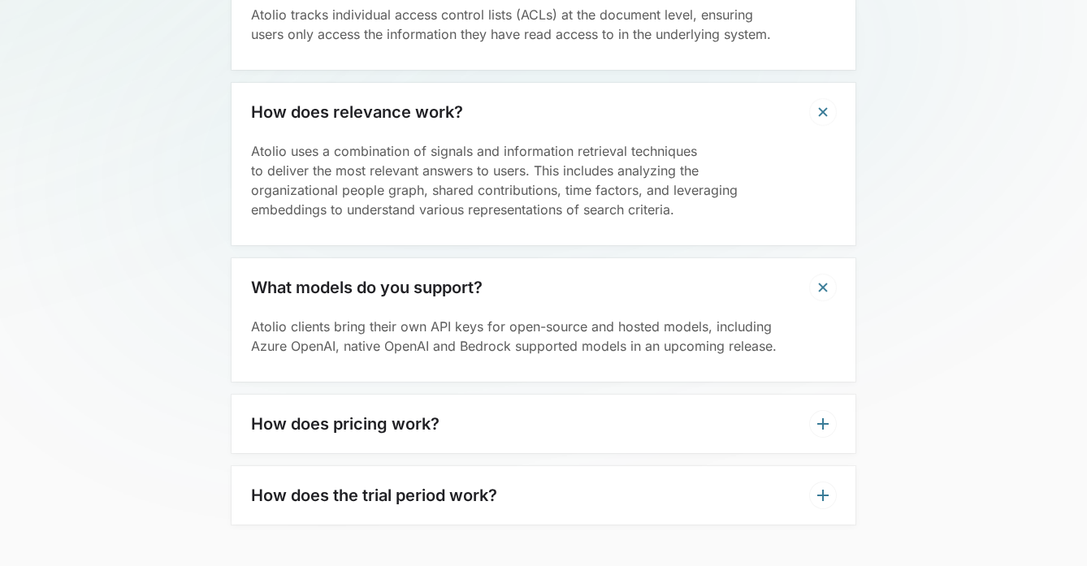
scroll to position [4306, 0]
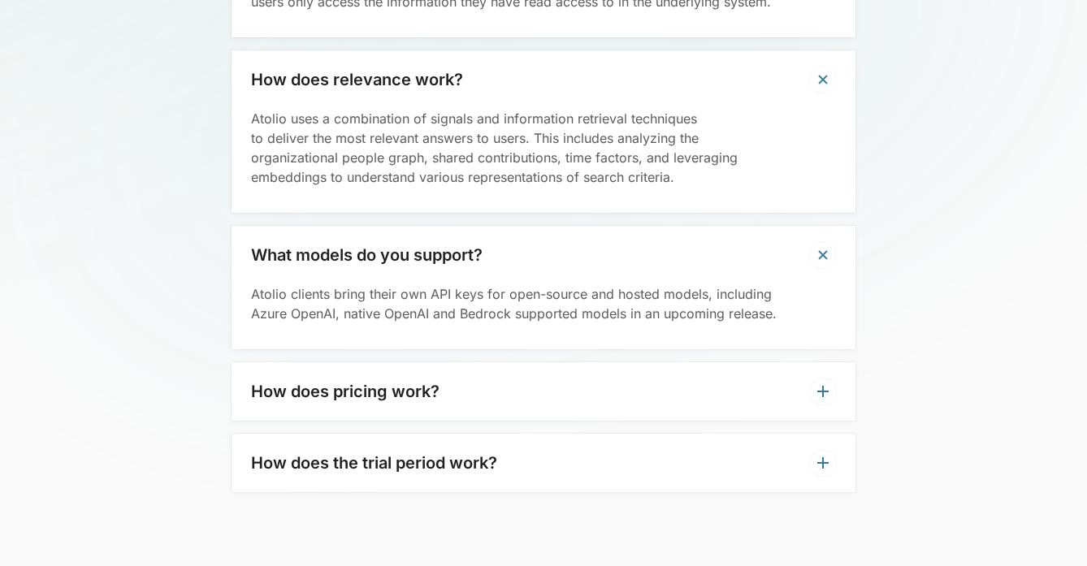
click at [819, 389] on icon at bounding box center [822, 391] width 19 height 19
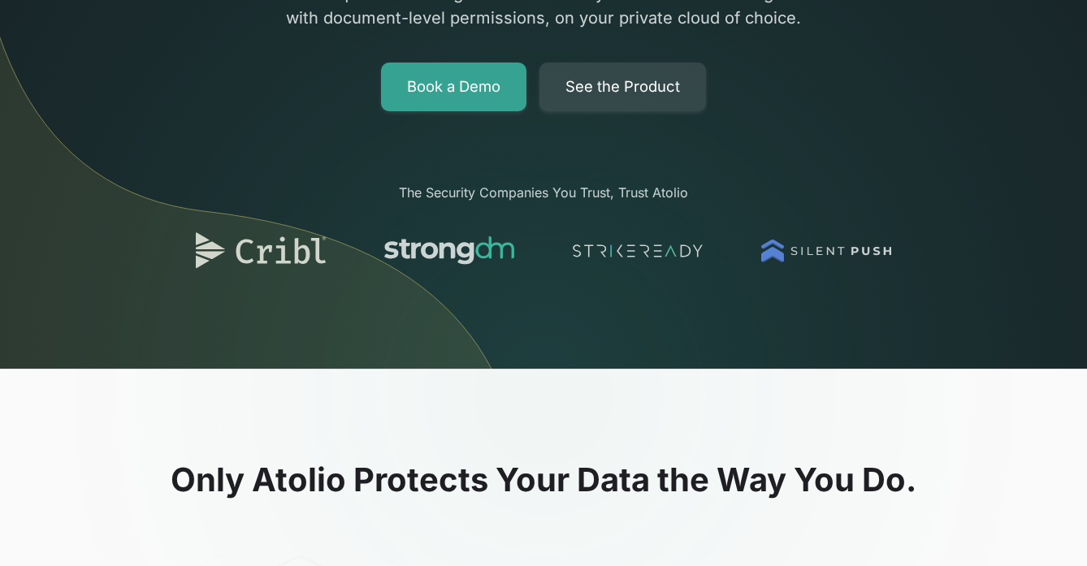
scroll to position [0, 0]
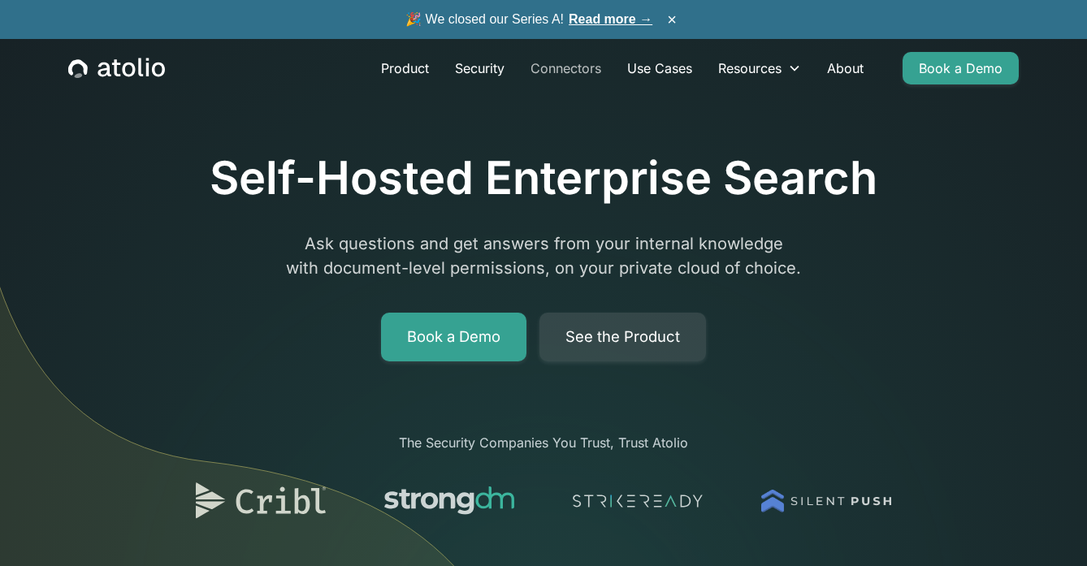
click at [575, 67] on link "Connectors" at bounding box center [565, 68] width 97 height 32
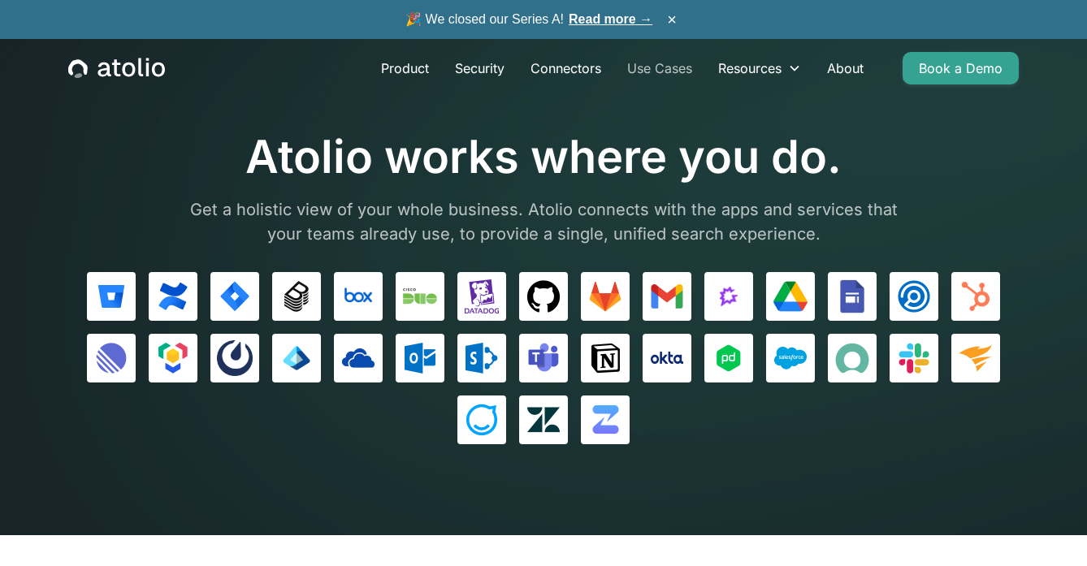
click at [662, 71] on link "Use Cases" at bounding box center [659, 68] width 91 height 32
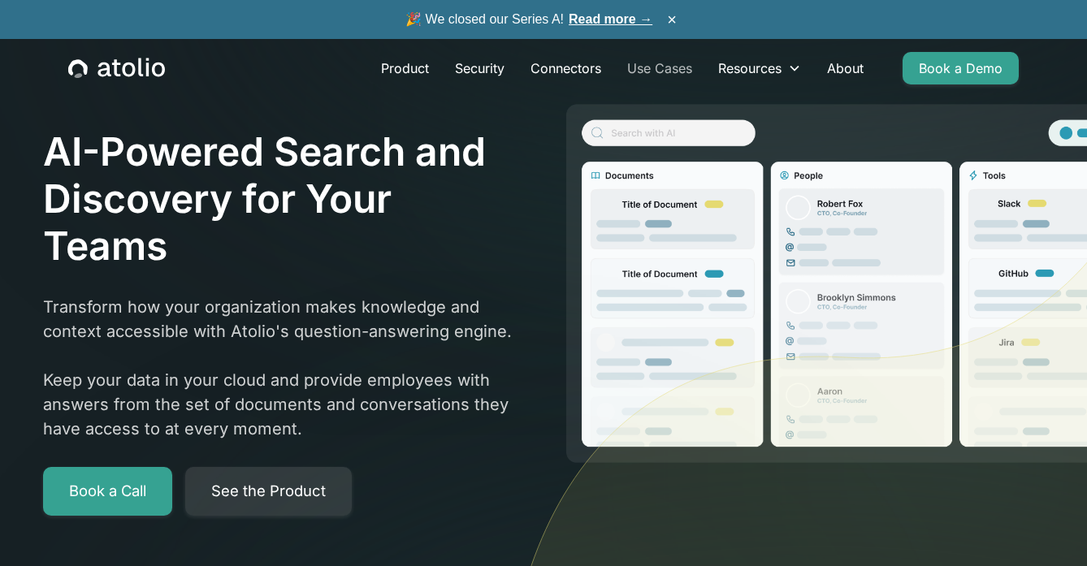
click at [656, 71] on link "Use Cases" at bounding box center [659, 68] width 91 height 32
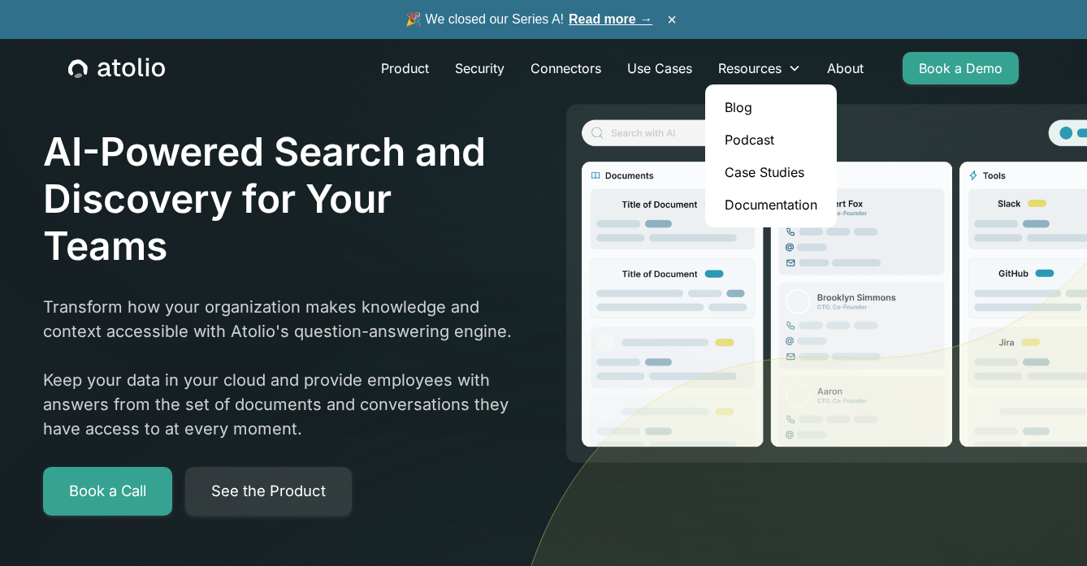
click at [780, 171] on link "Case Studies" at bounding box center [770, 172] width 119 height 32
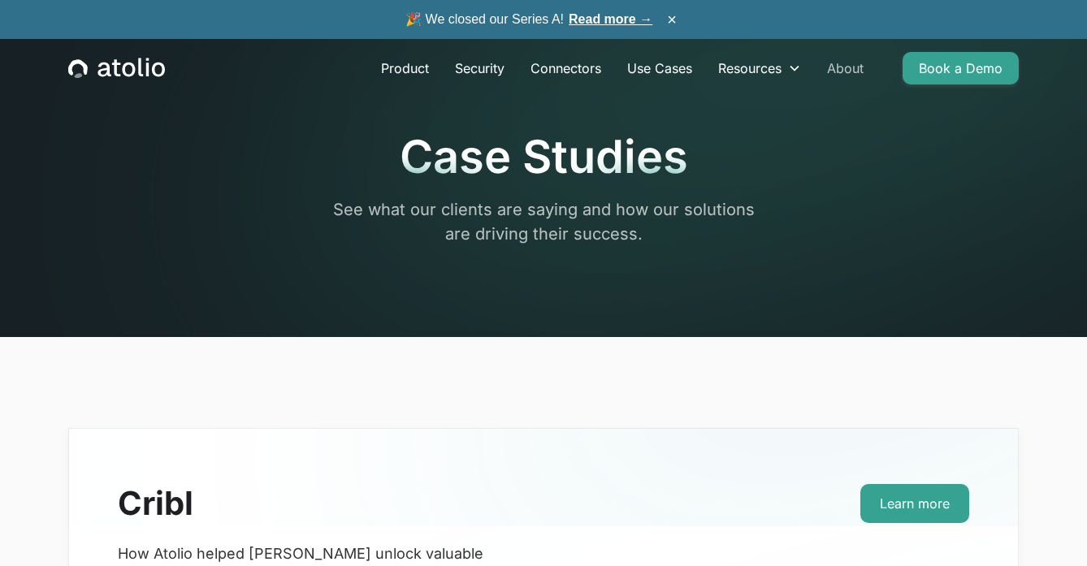
click at [851, 71] on link "About" at bounding box center [845, 68] width 63 height 32
